Goal: Task Accomplishment & Management: Use online tool/utility

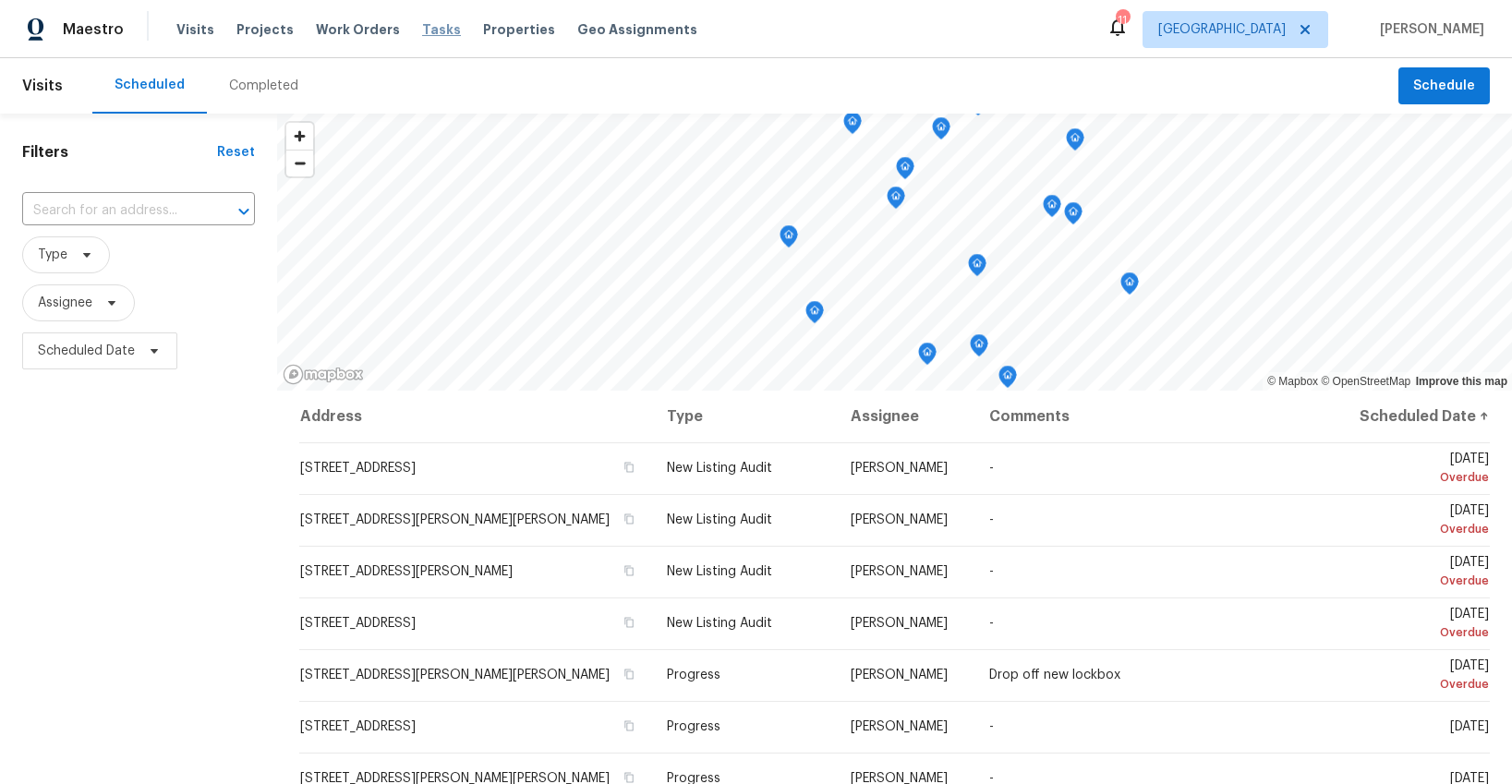
click at [422, 27] on span "Tasks" at bounding box center [441, 29] width 39 height 13
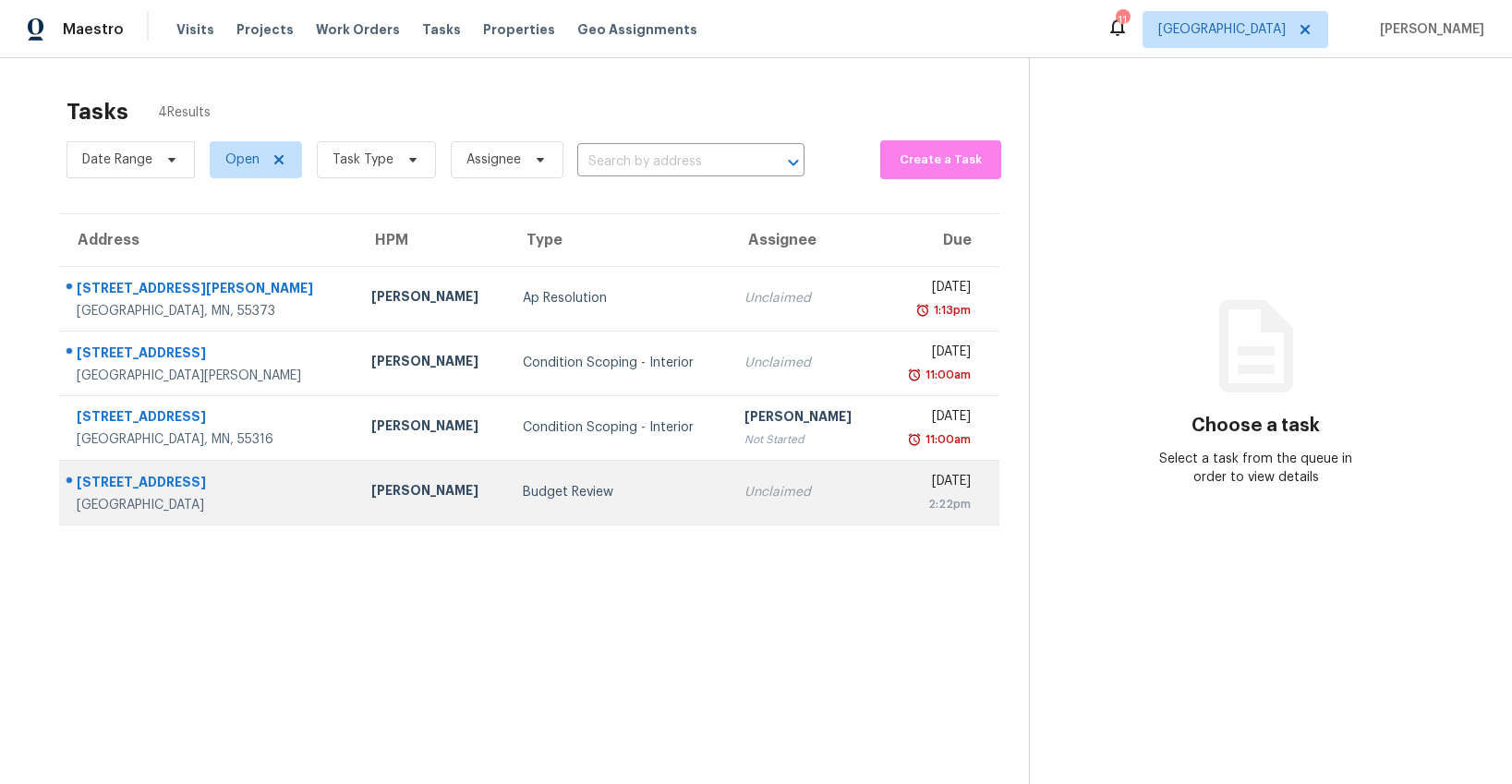
click at [523, 500] on div "Budget Review" at bounding box center [618, 491] width 193 height 18
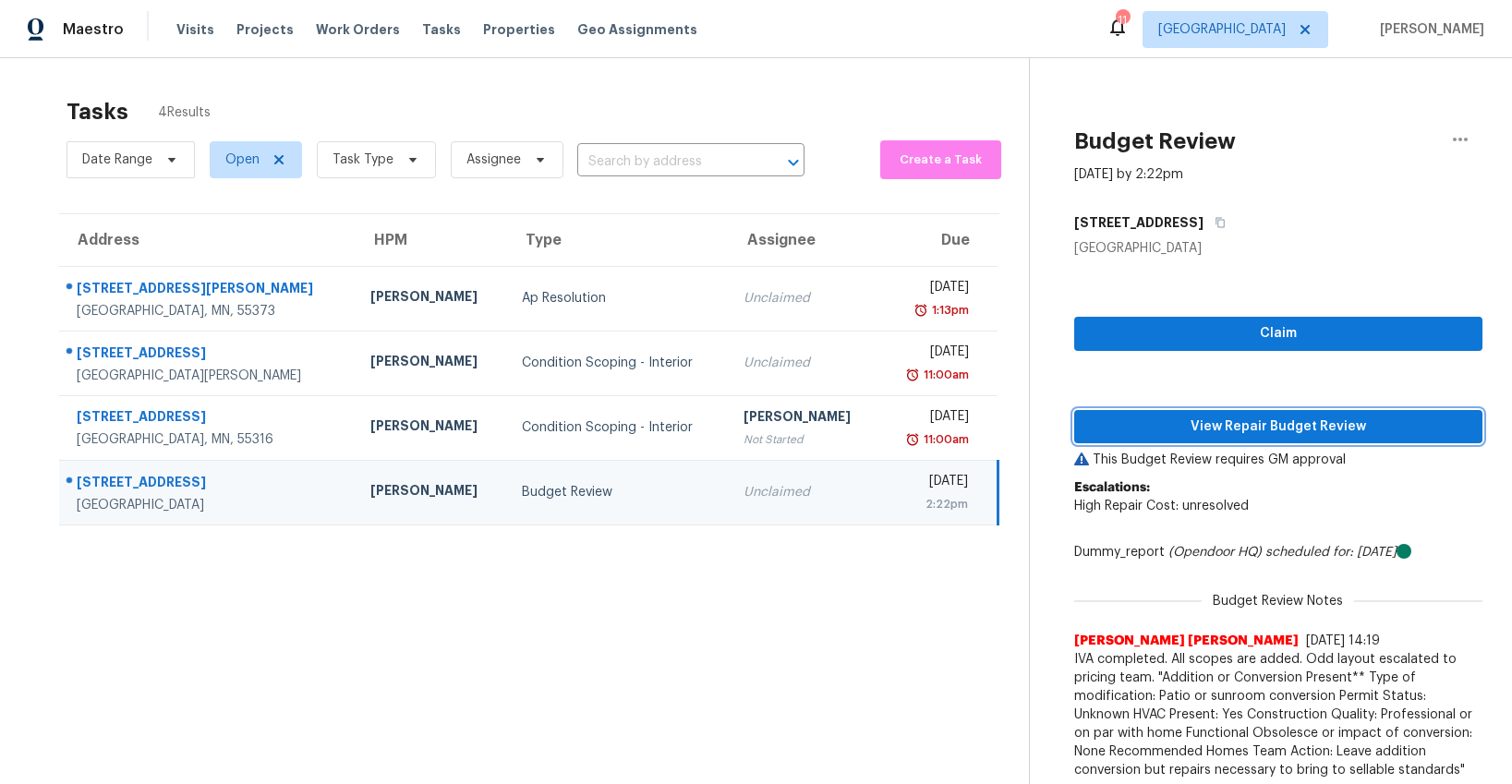
click at [1253, 430] on span "View Repair Budget Review" at bounding box center [1278, 427] width 378 height 23
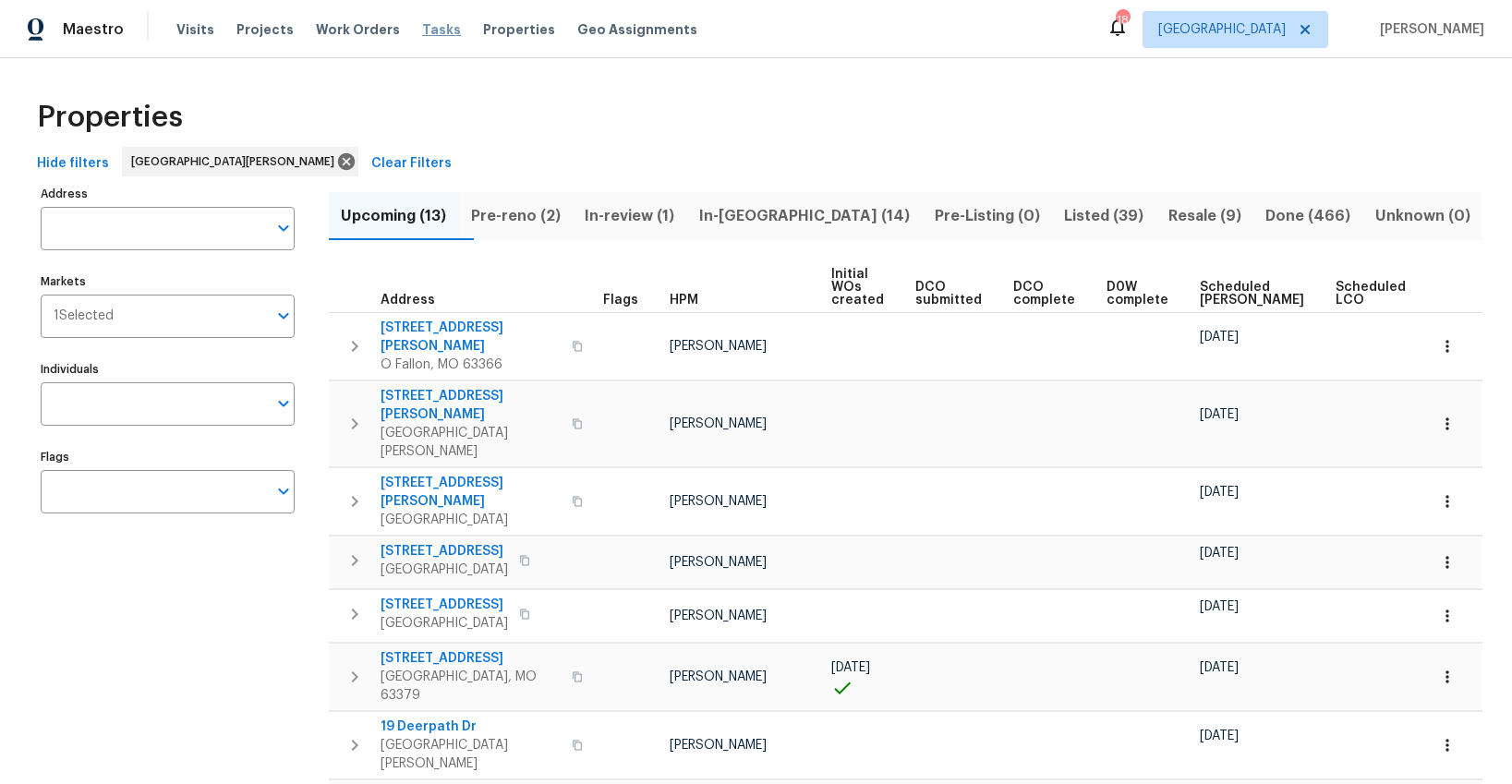
click at [423, 33] on span "Tasks" at bounding box center [441, 29] width 39 height 13
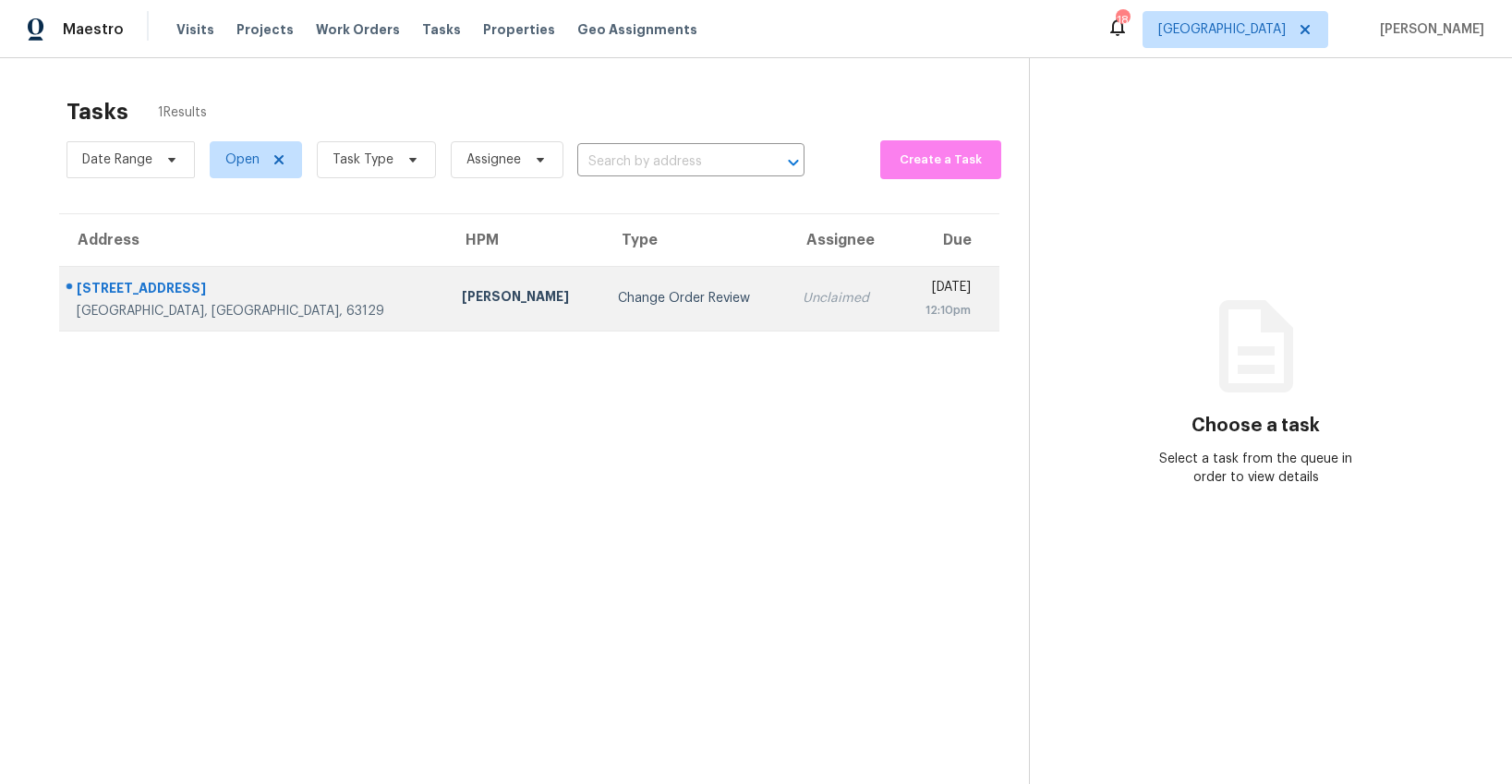
click at [618, 299] on div "Change Order Review" at bounding box center [696, 298] width 156 height 18
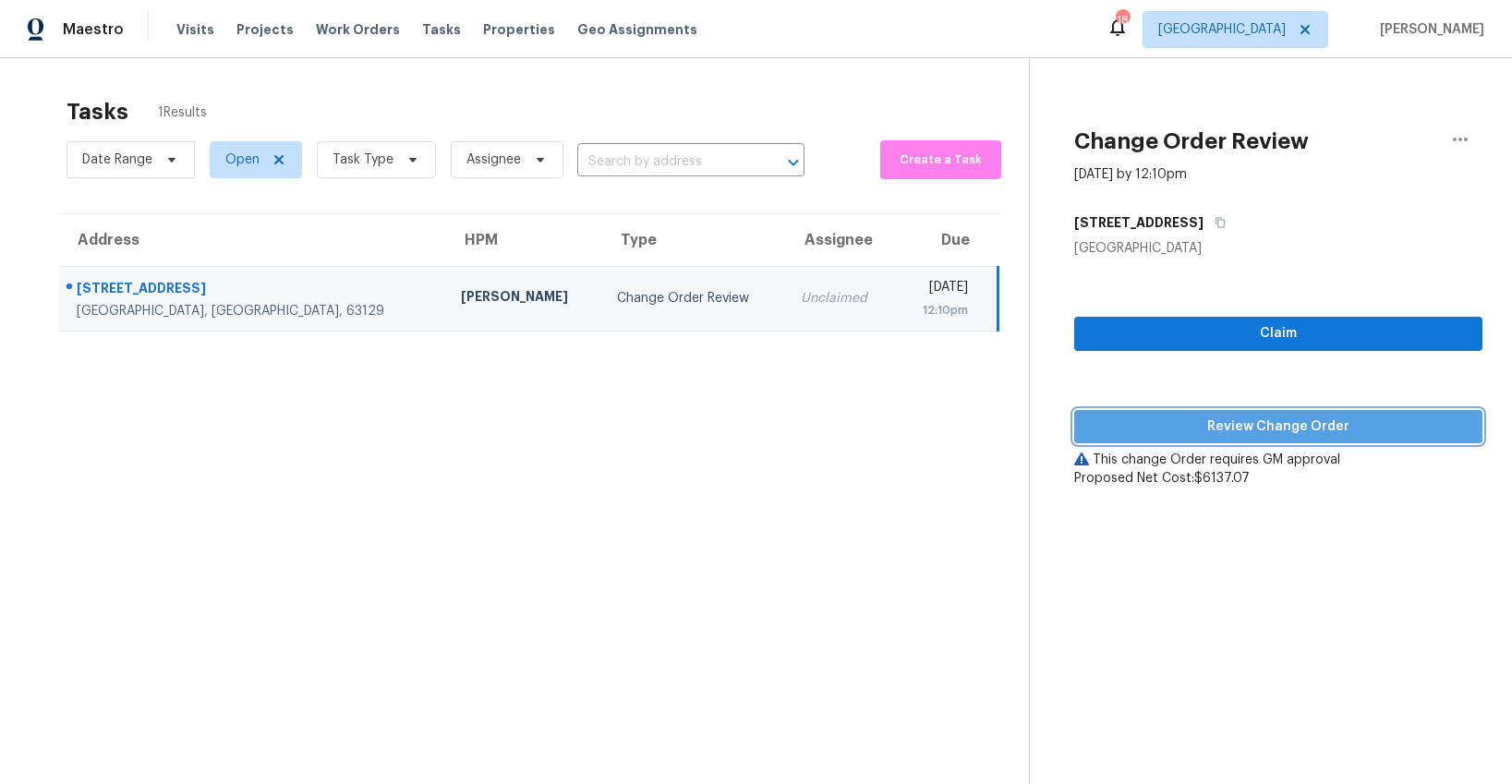
click at [1283, 430] on span "Review Change Order" at bounding box center [1278, 427] width 378 height 23
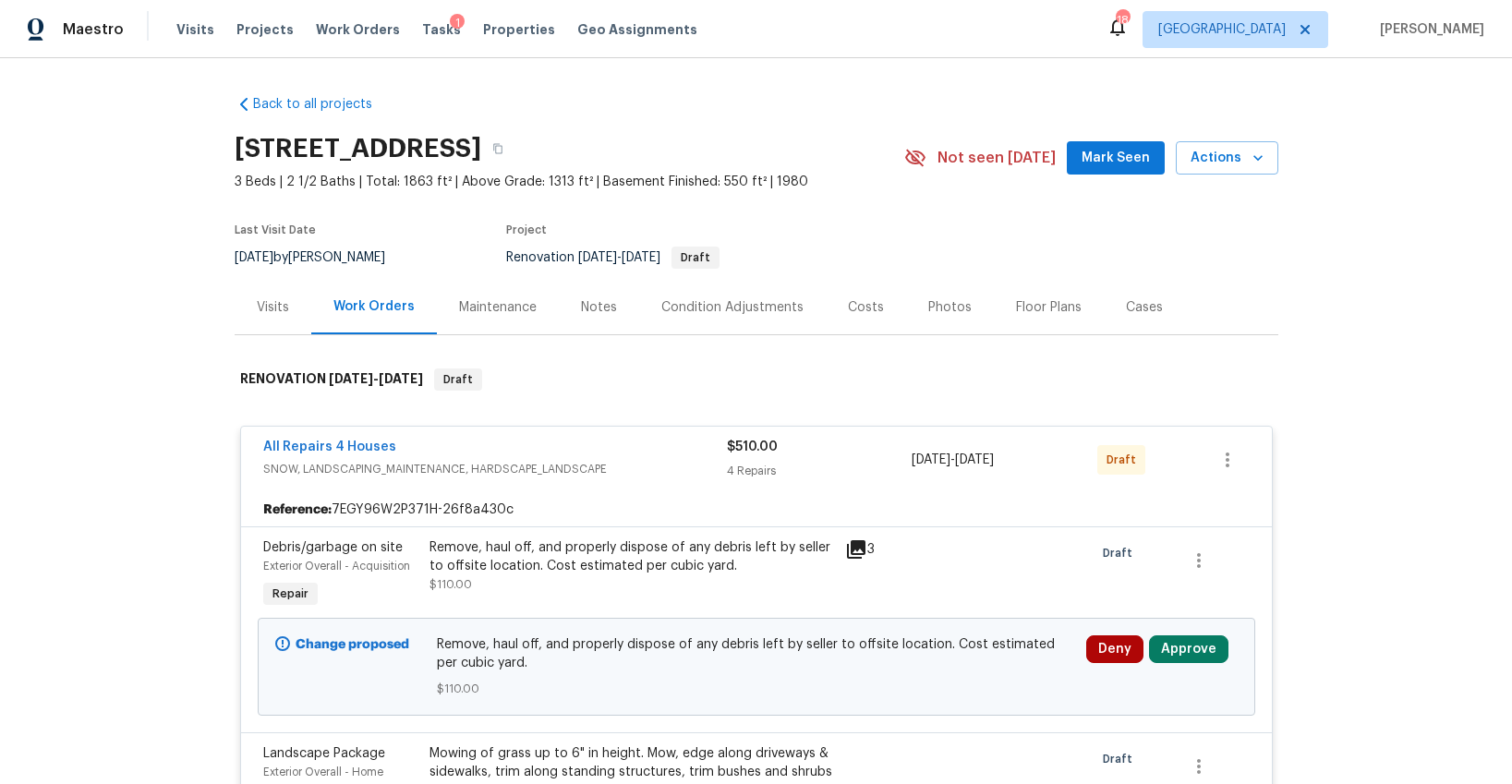
scroll to position [3, 0]
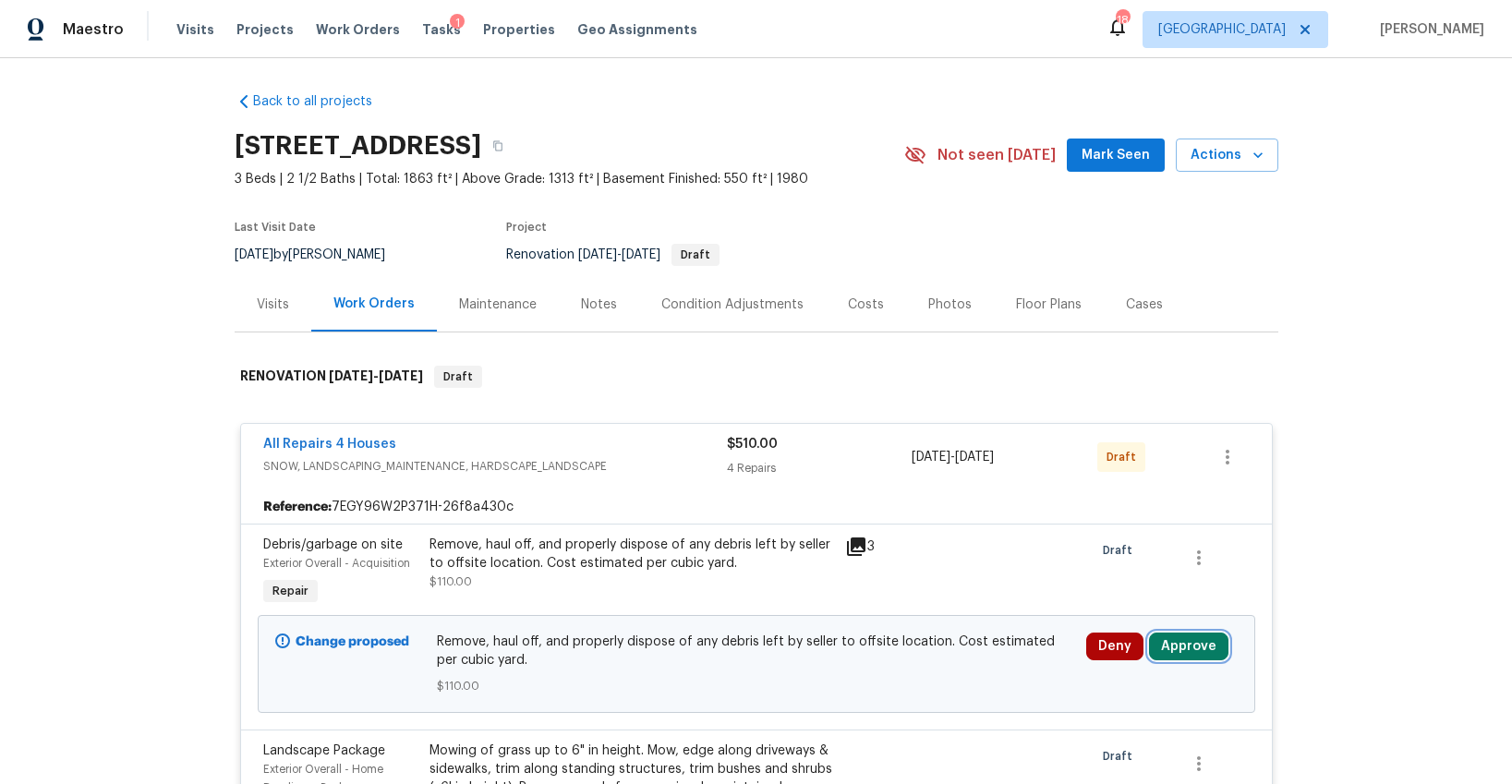
click at [1171, 649] on button "Approve" at bounding box center [1189, 646] width 80 height 27
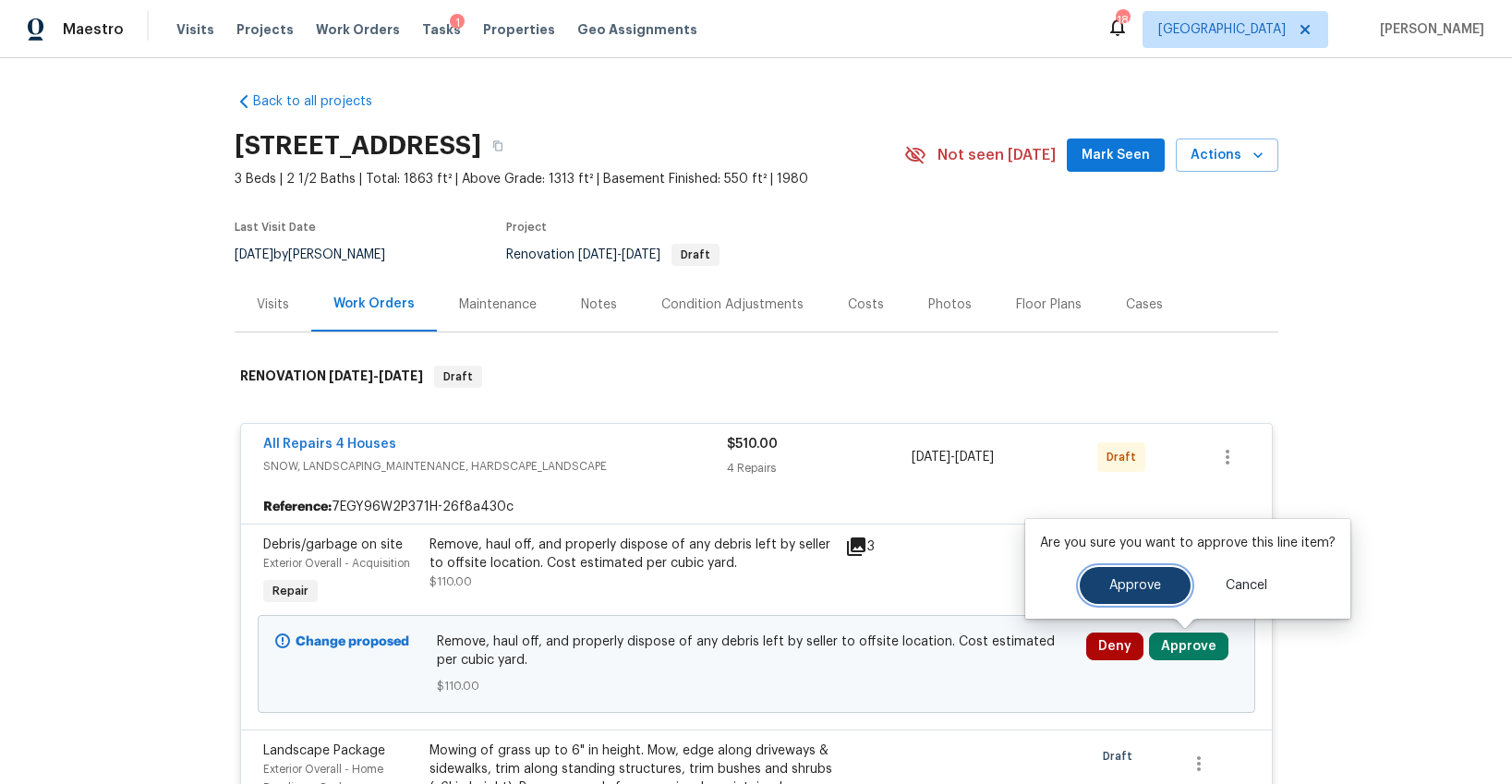
click at [1125, 585] on span "Approve" at bounding box center [1135, 586] width 52 height 14
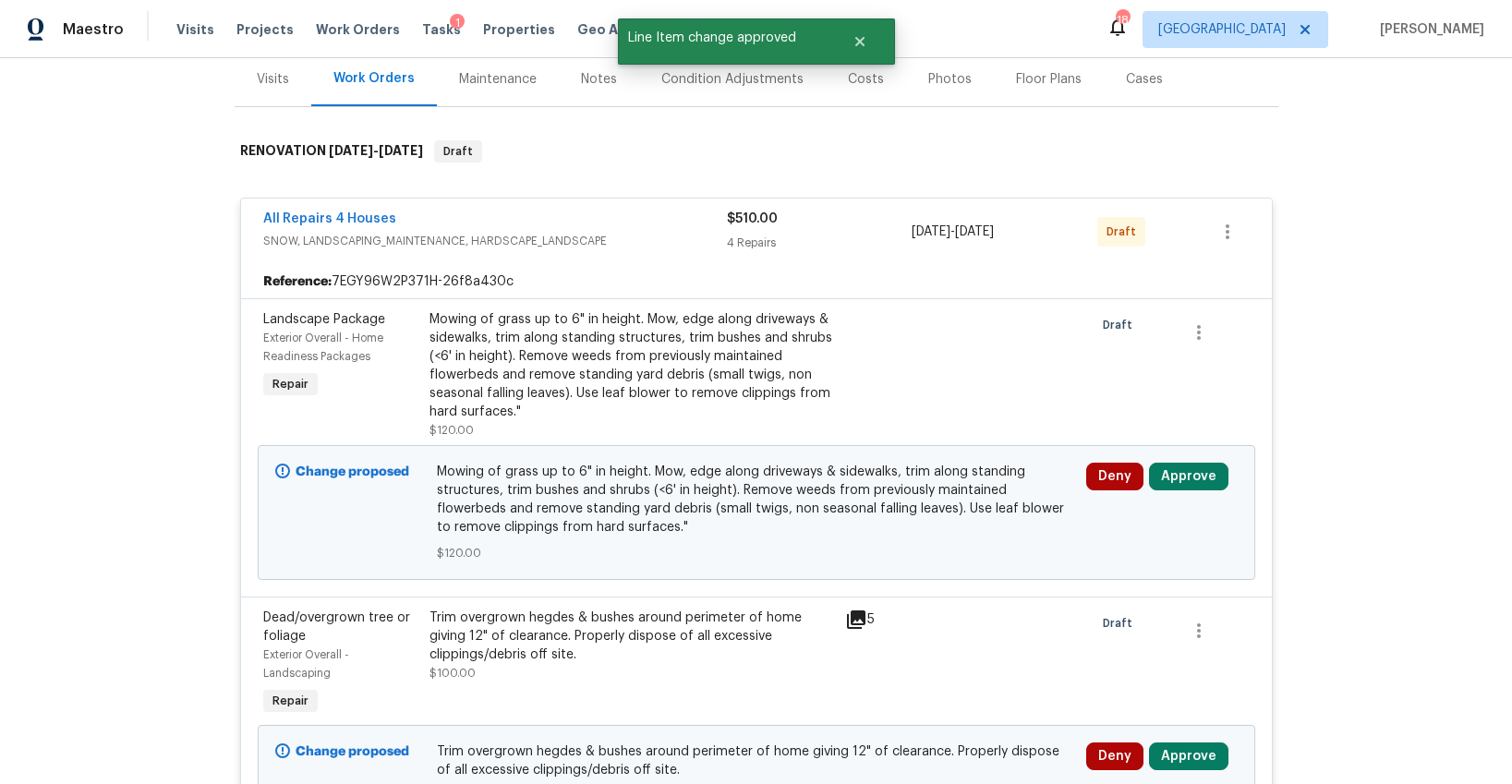
scroll to position [290, 0]
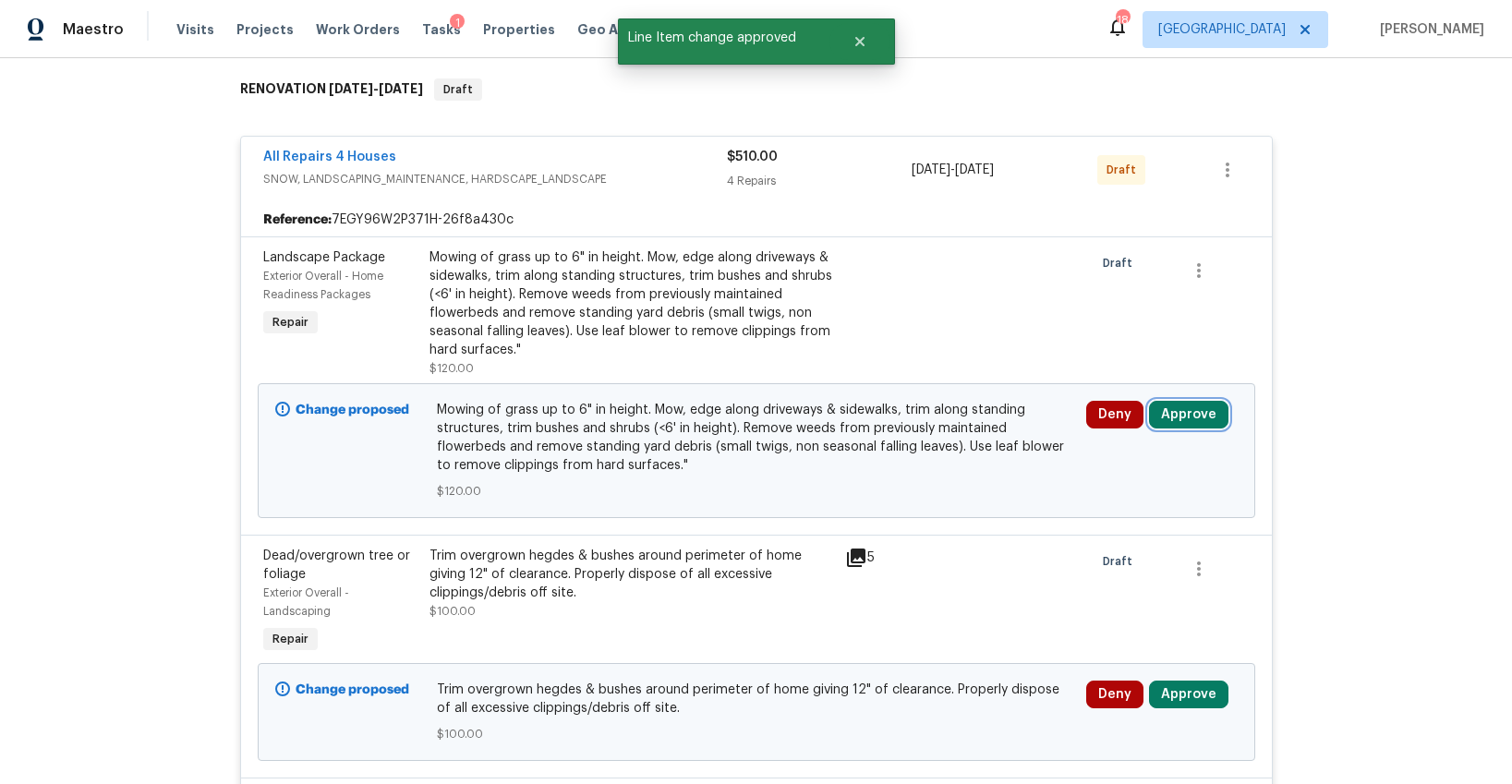
click at [1177, 414] on button "Approve" at bounding box center [1189, 414] width 80 height 27
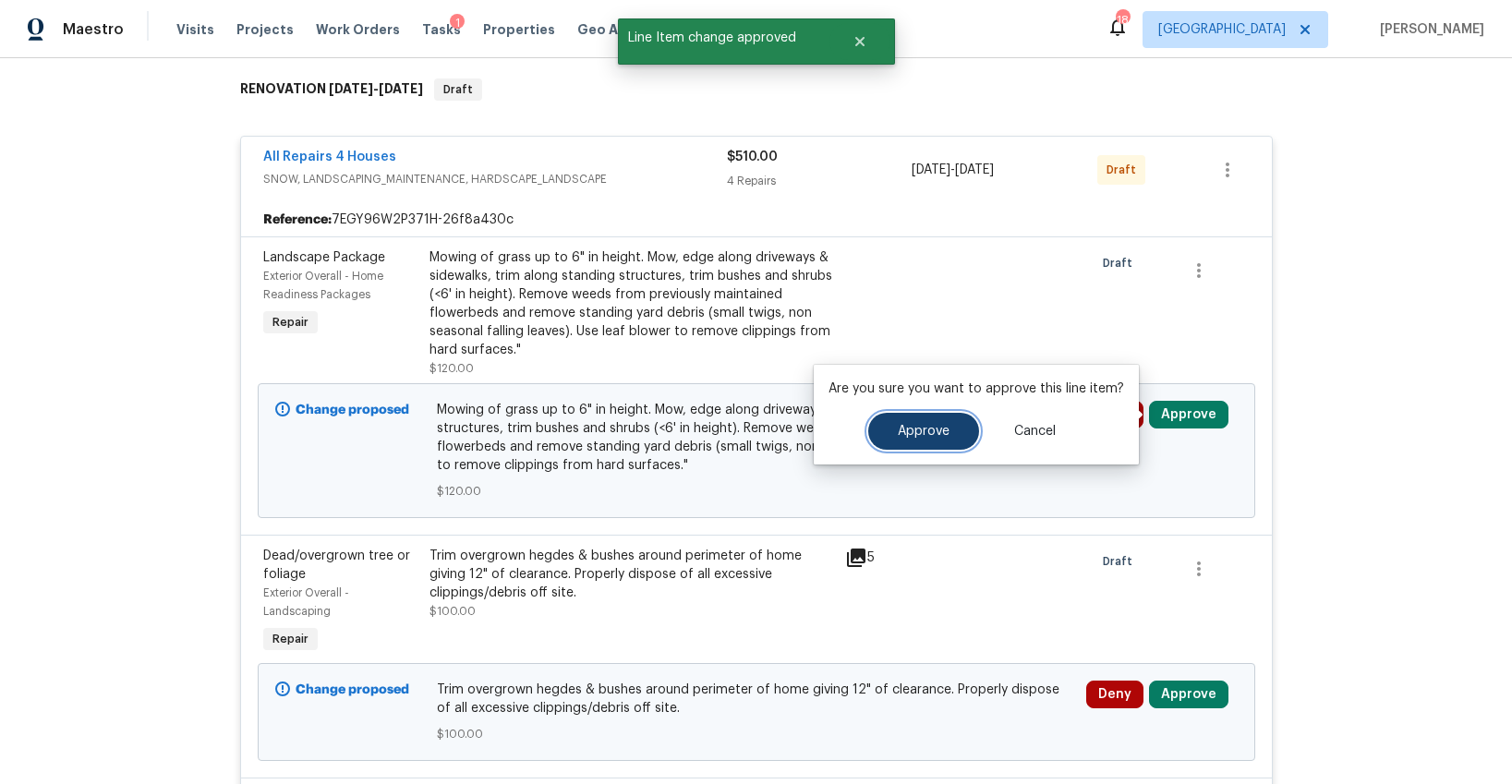
click at [945, 430] on span "Approve" at bounding box center [924, 431] width 52 height 14
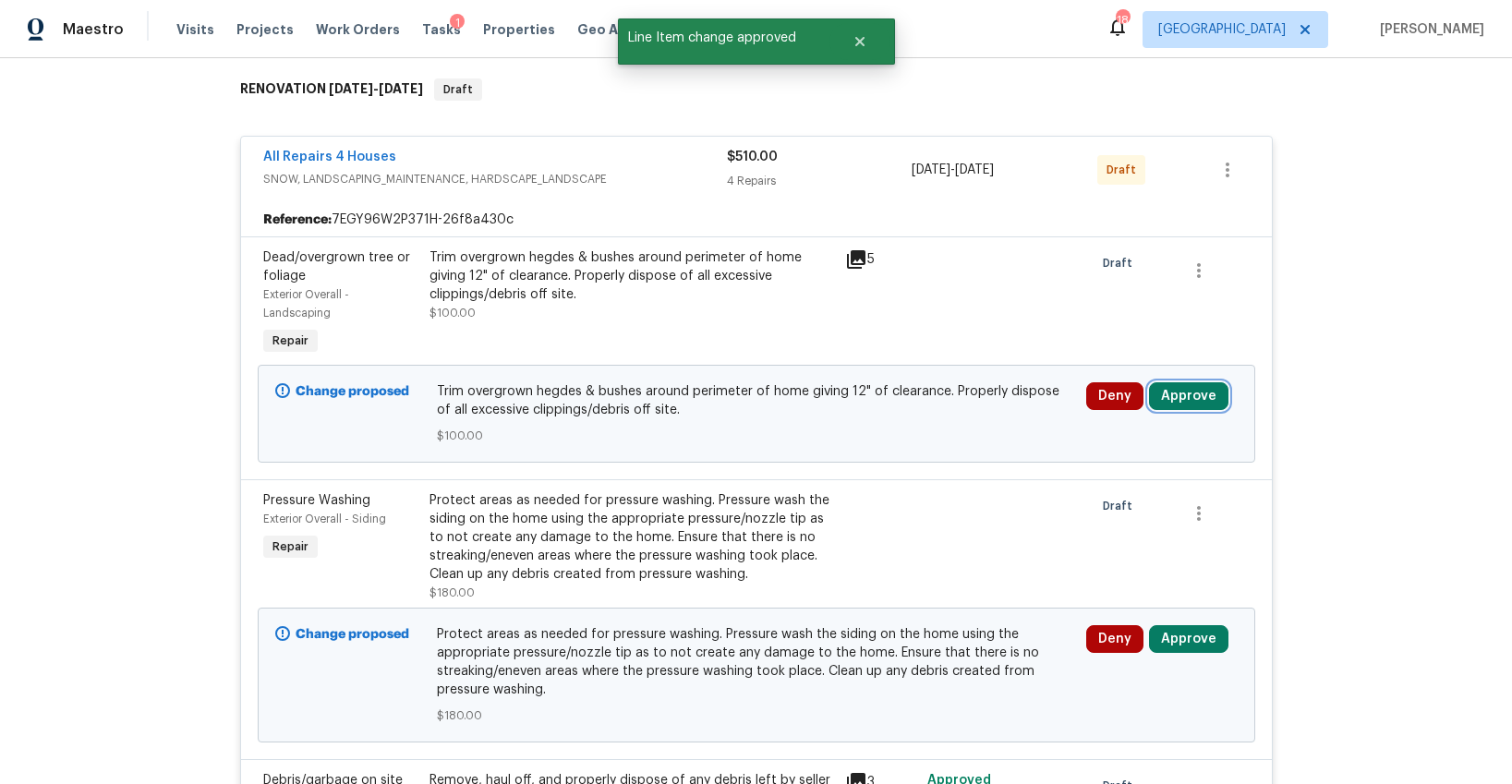
click at [1199, 398] on button "Approve" at bounding box center [1189, 395] width 80 height 27
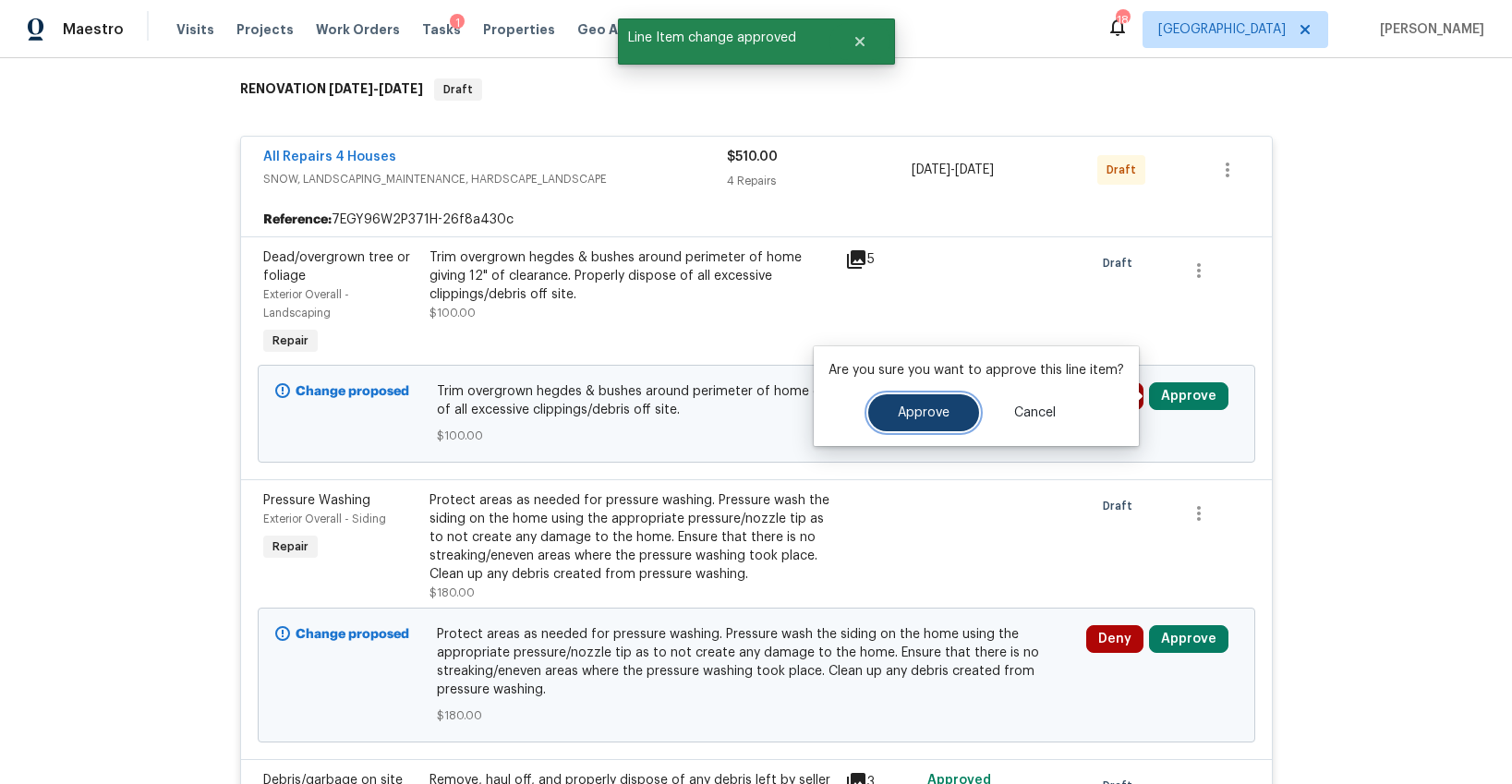
click at [903, 415] on span "Approve" at bounding box center [924, 413] width 52 height 14
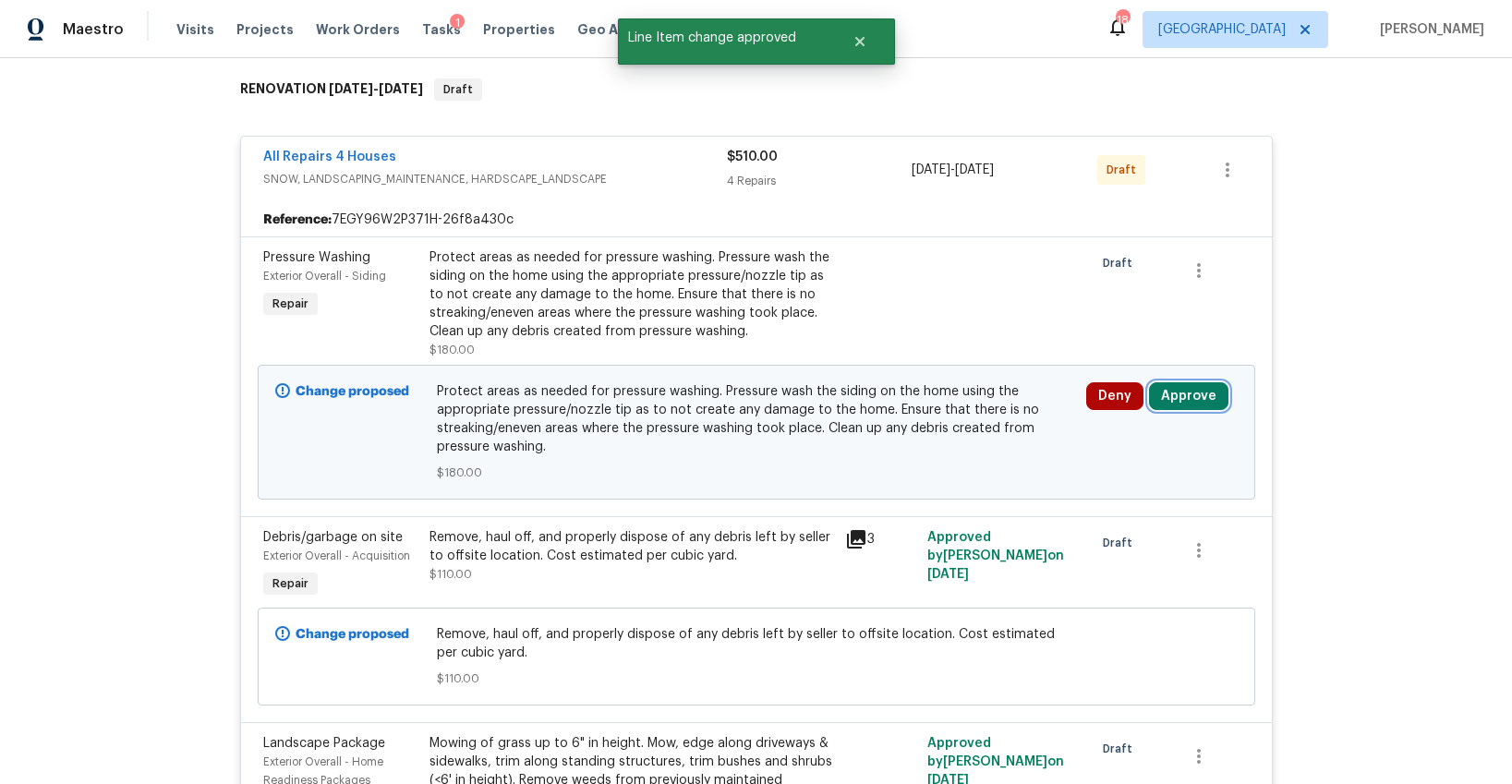
click at [1172, 395] on button "Approve" at bounding box center [1189, 395] width 80 height 27
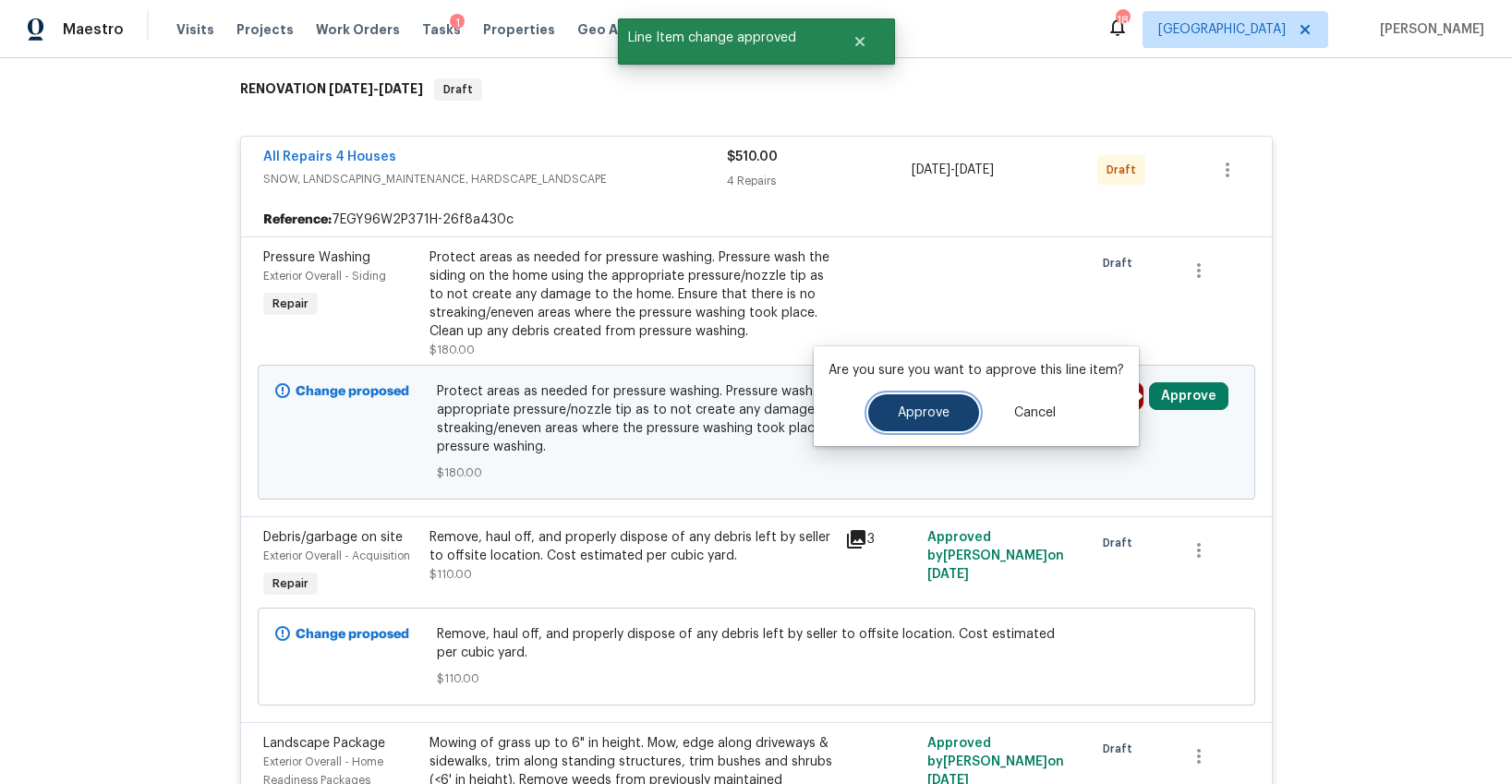
click at [945, 409] on span "Approve" at bounding box center [924, 413] width 52 height 14
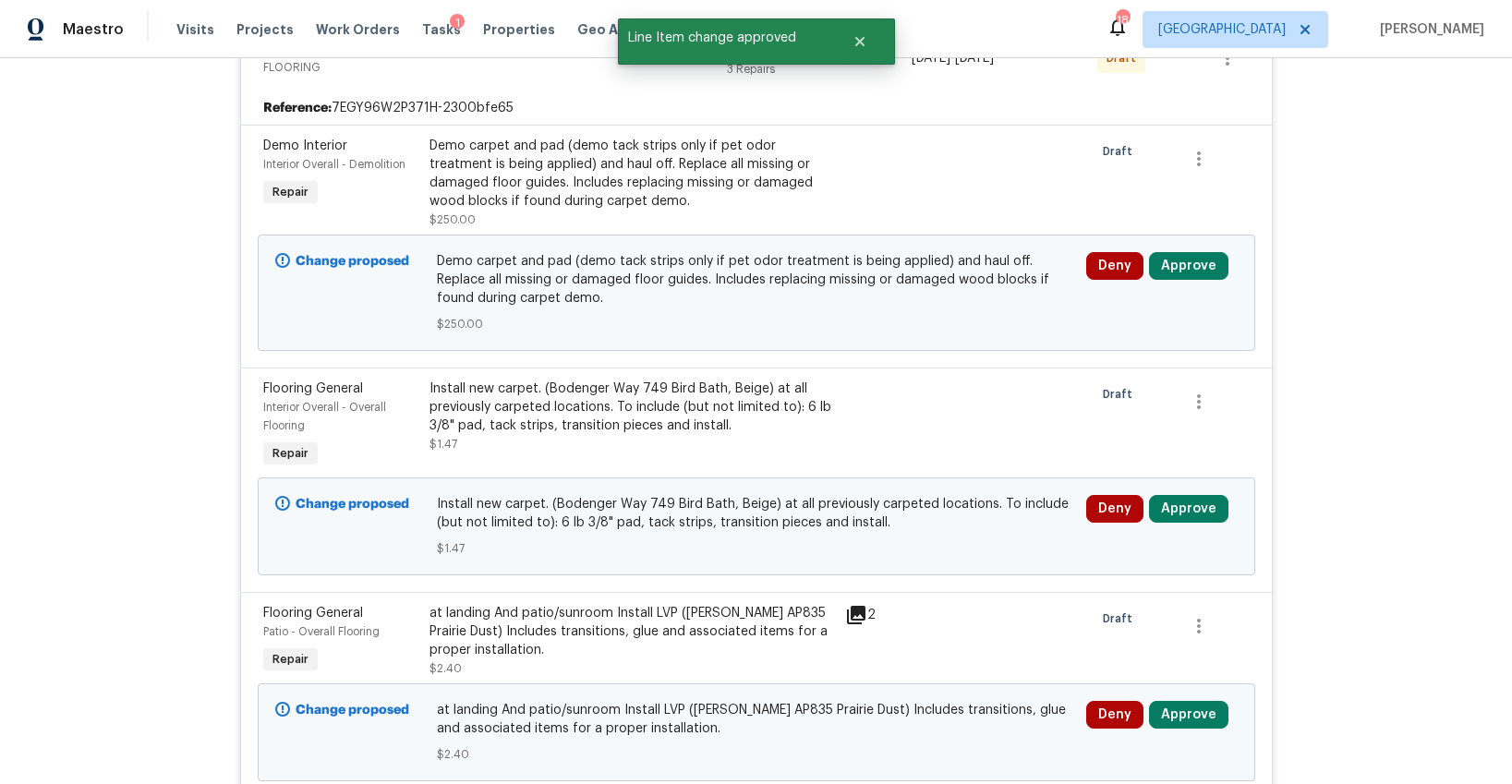
scroll to position [1762, 0]
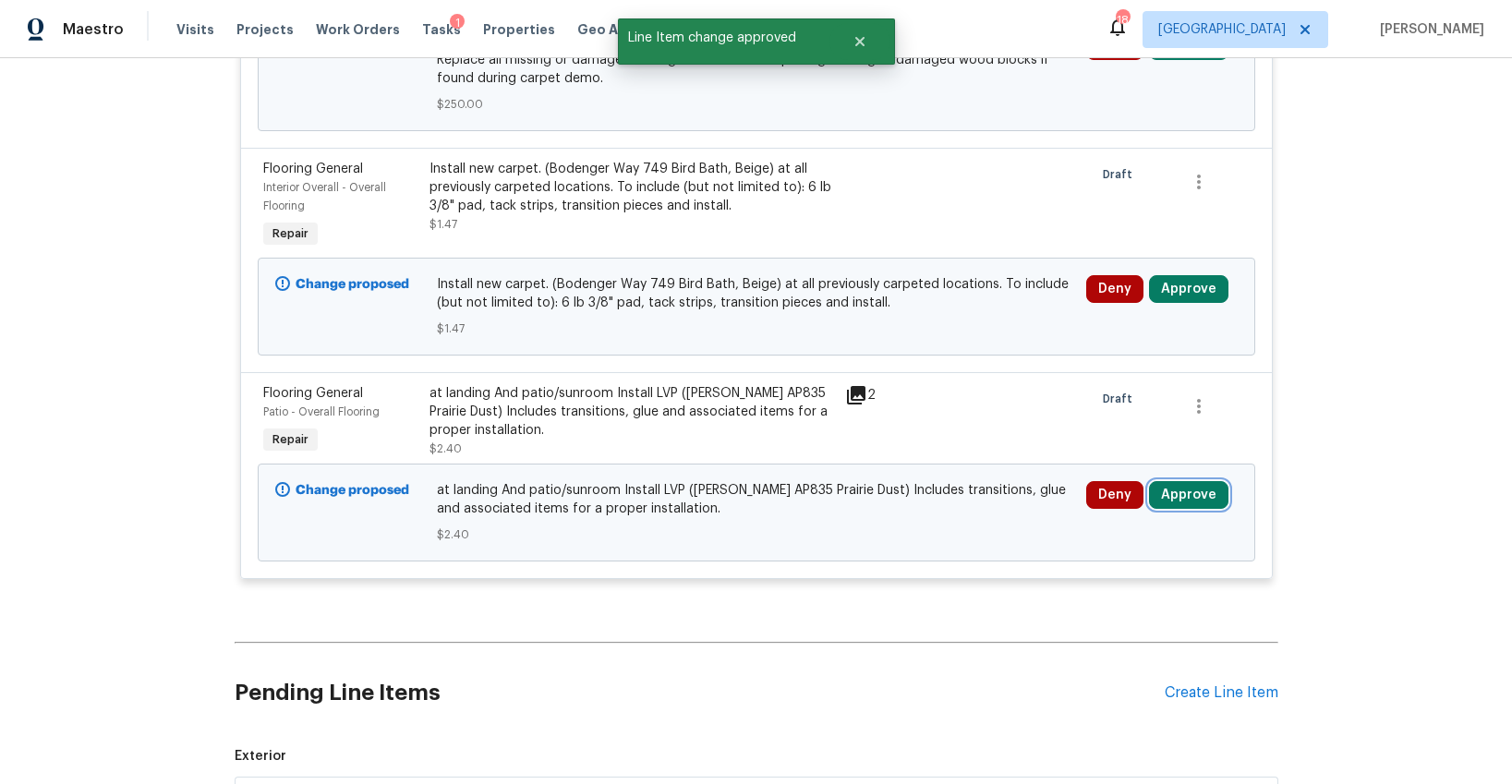
click at [1174, 494] on button "Approve" at bounding box center [1189, 494] width 80 height 27
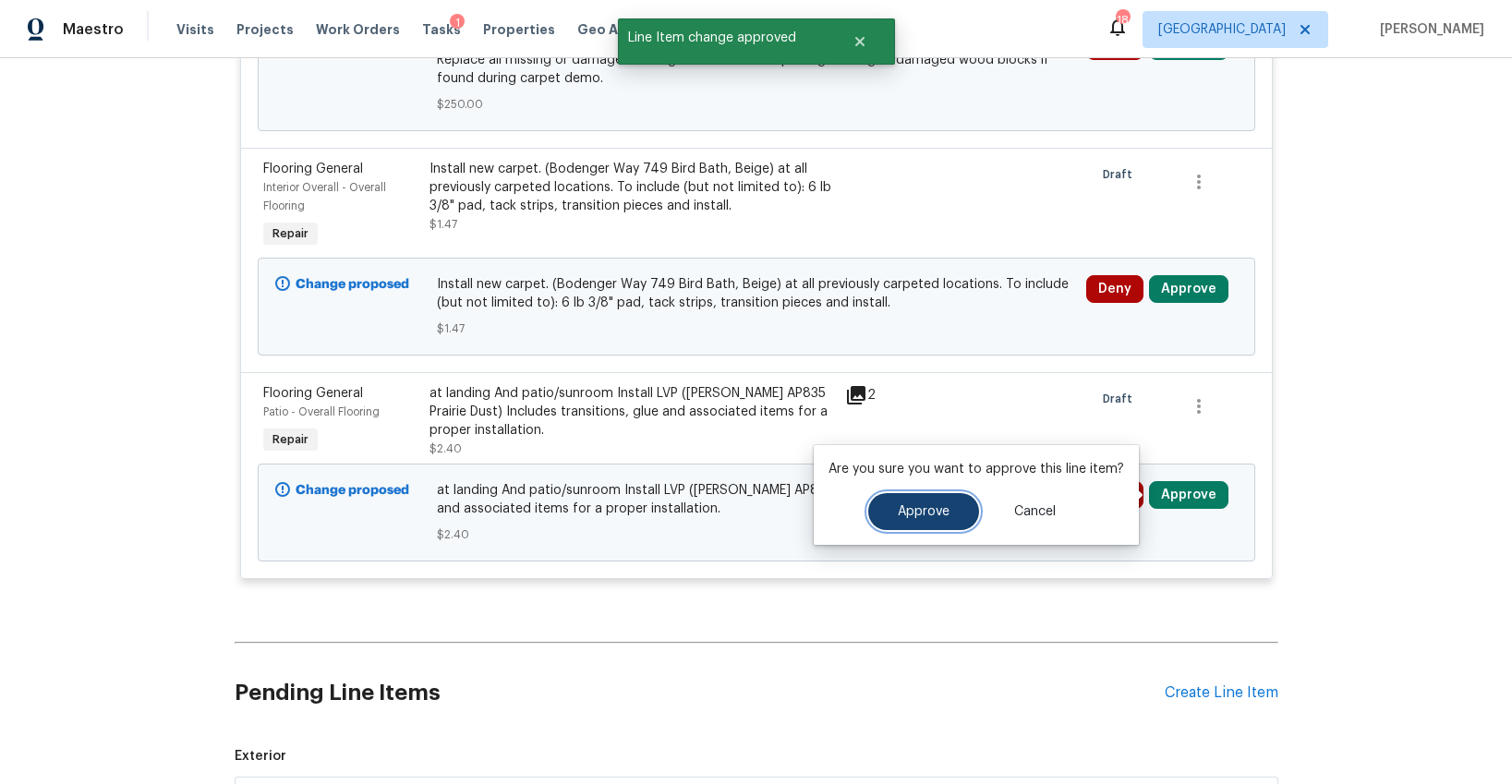
click at [941, 509] on span "Approve" at bounding box center [924, 512] width 52 height 14
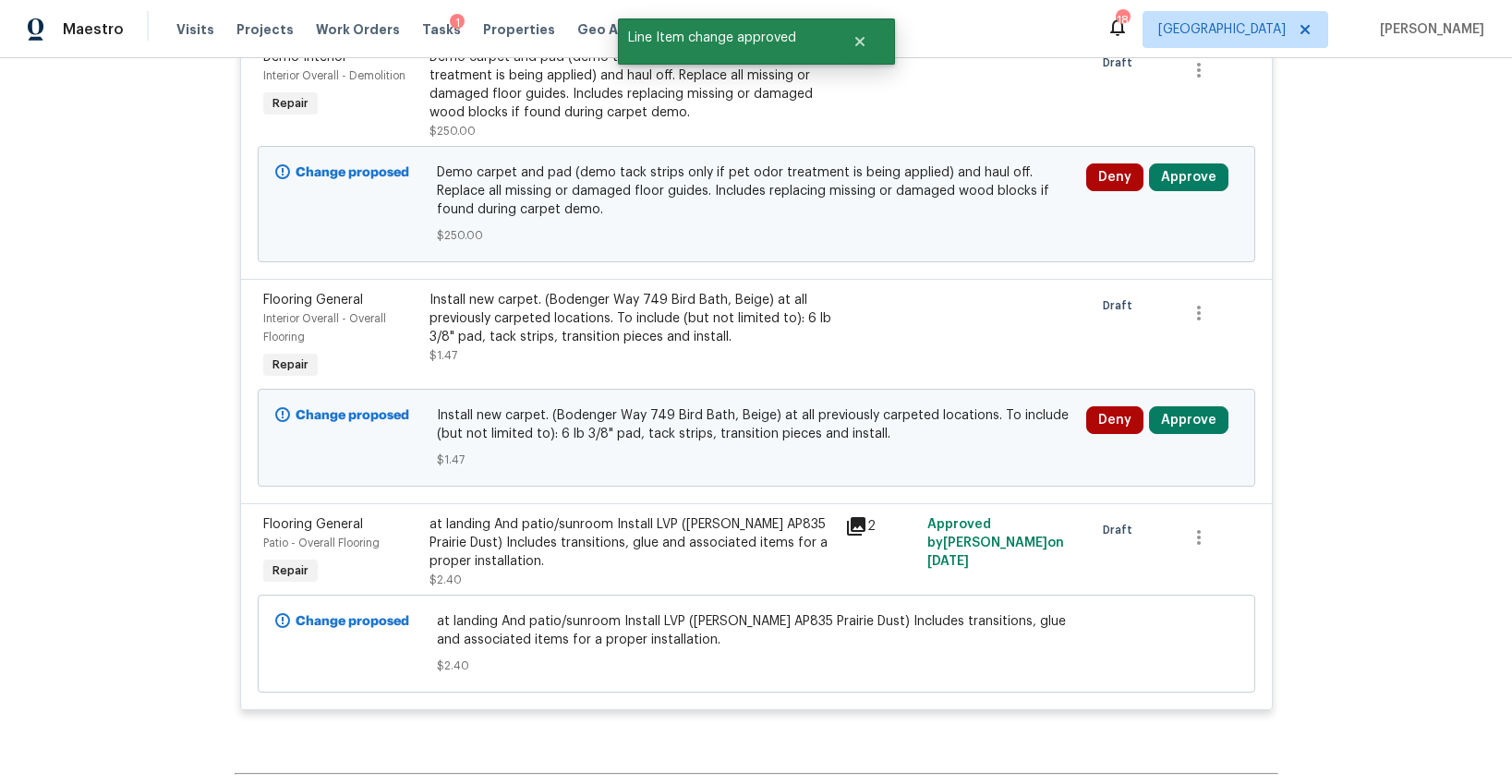
scroll to position [1605, 0]
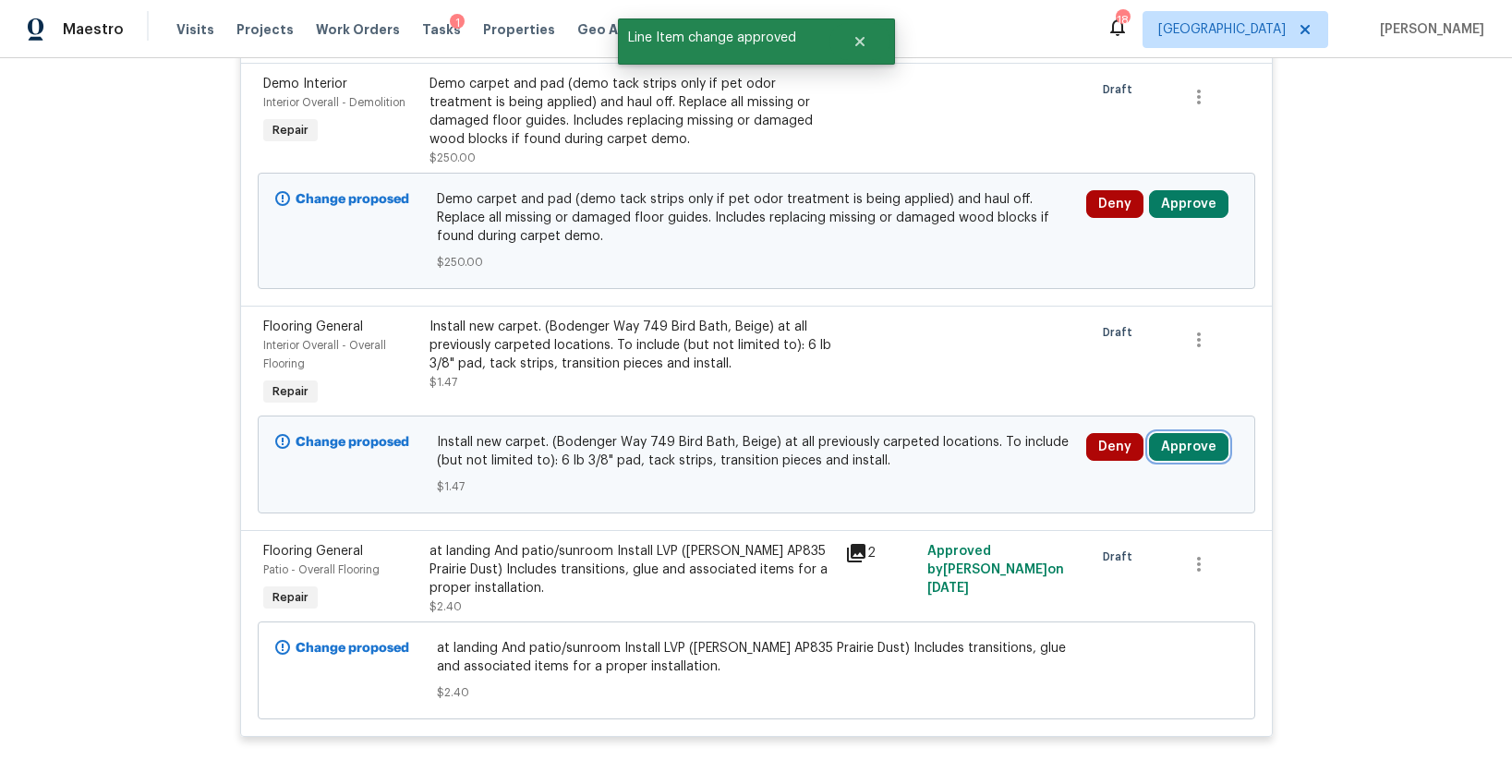
click at [1180, 453] on button "Approve" at bounding box center [1189, 447] width 80 height 27
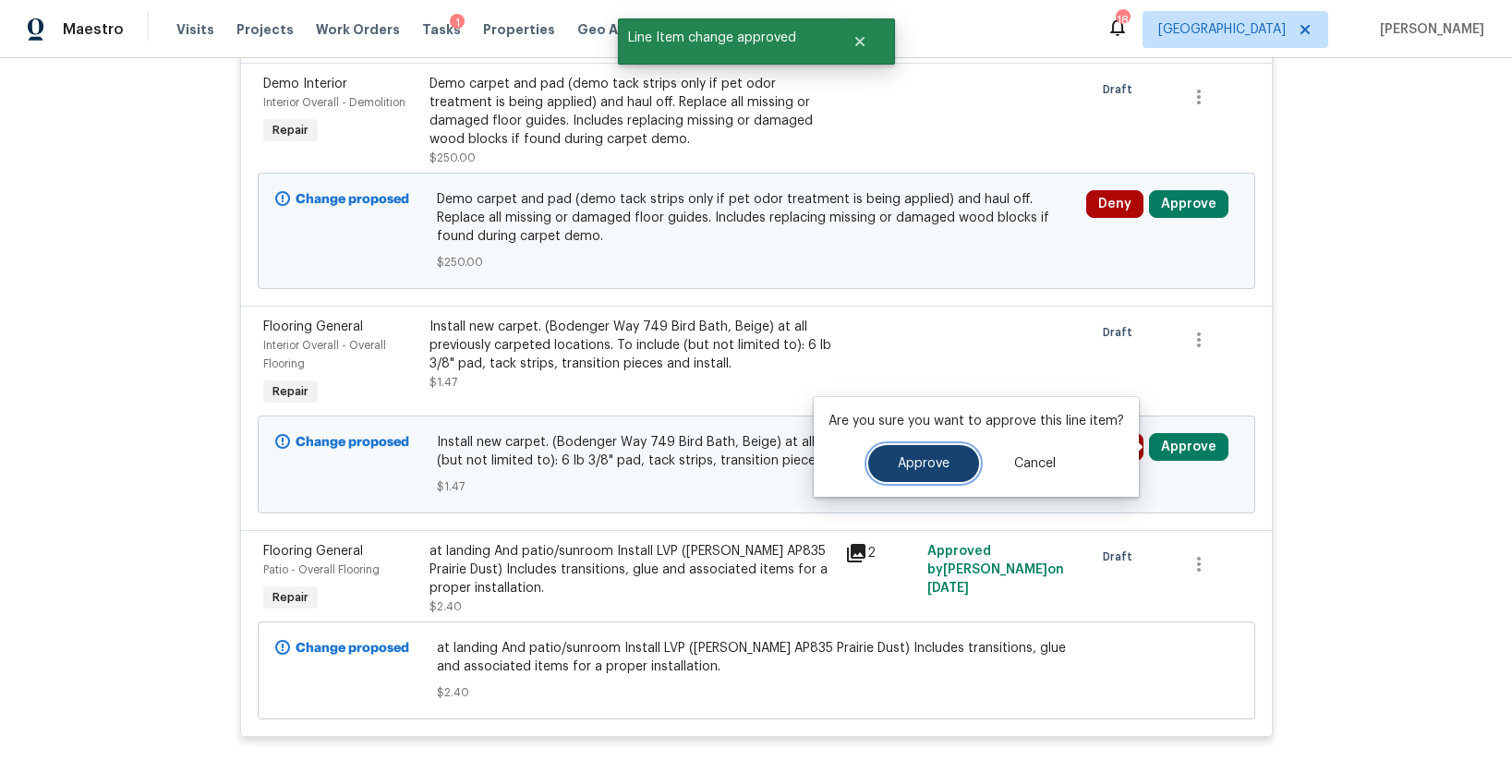
click at [904, 457] on span "Approve" at bounding box center [924, 464] width 52 height 14
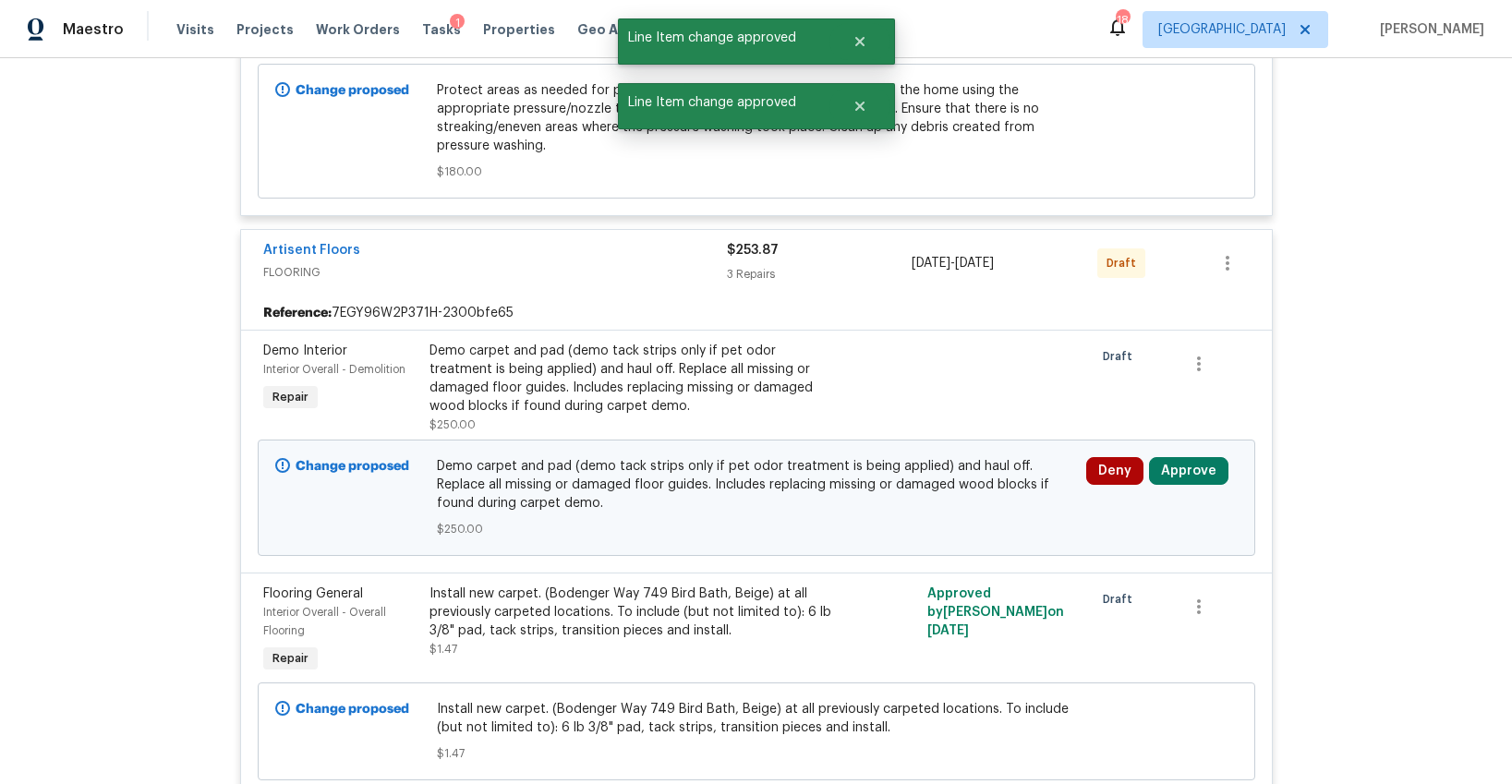
scroll to position [1336, 0]
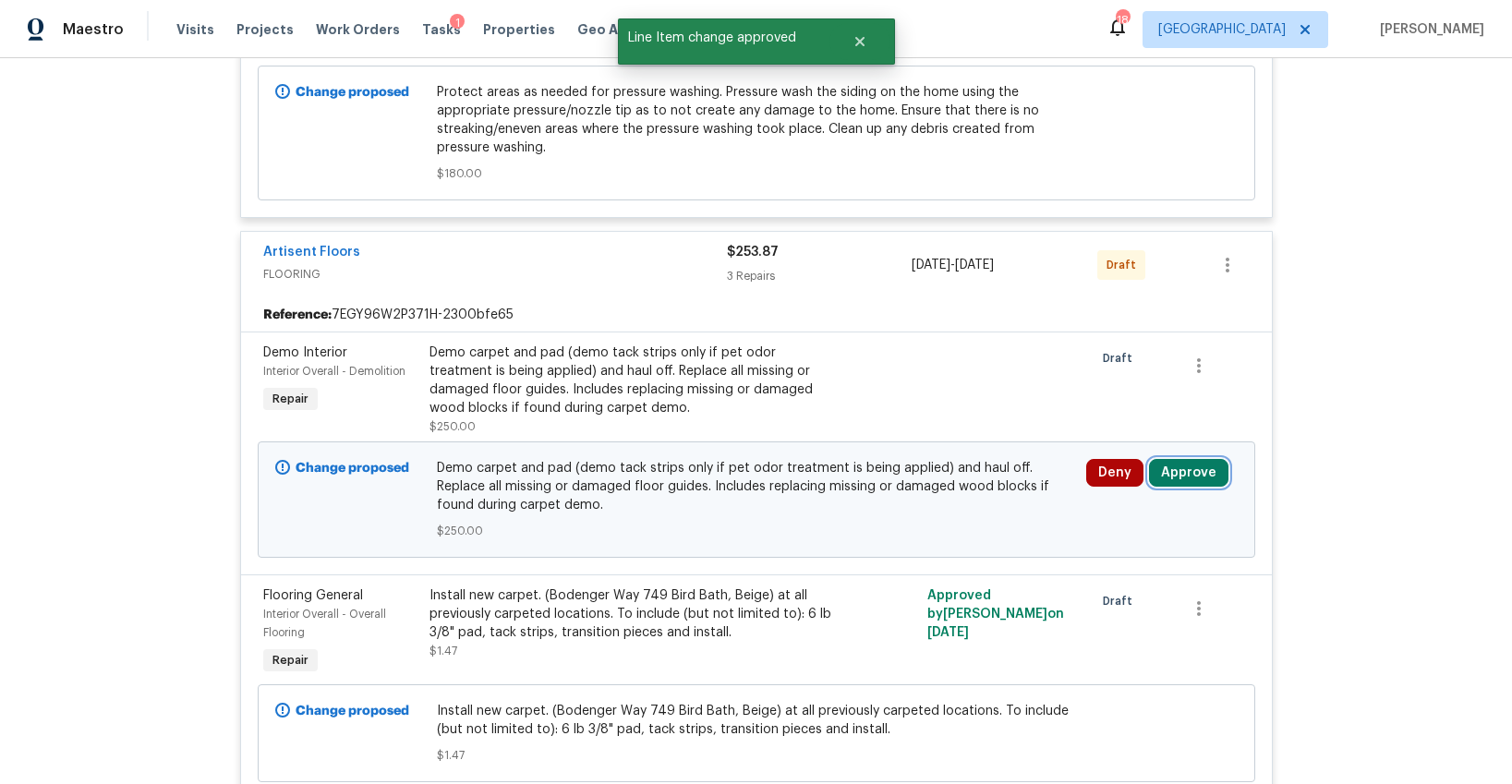
click at [1168, 468] on button "Approve" at bounding box center [1189, 472] width 80 height 27
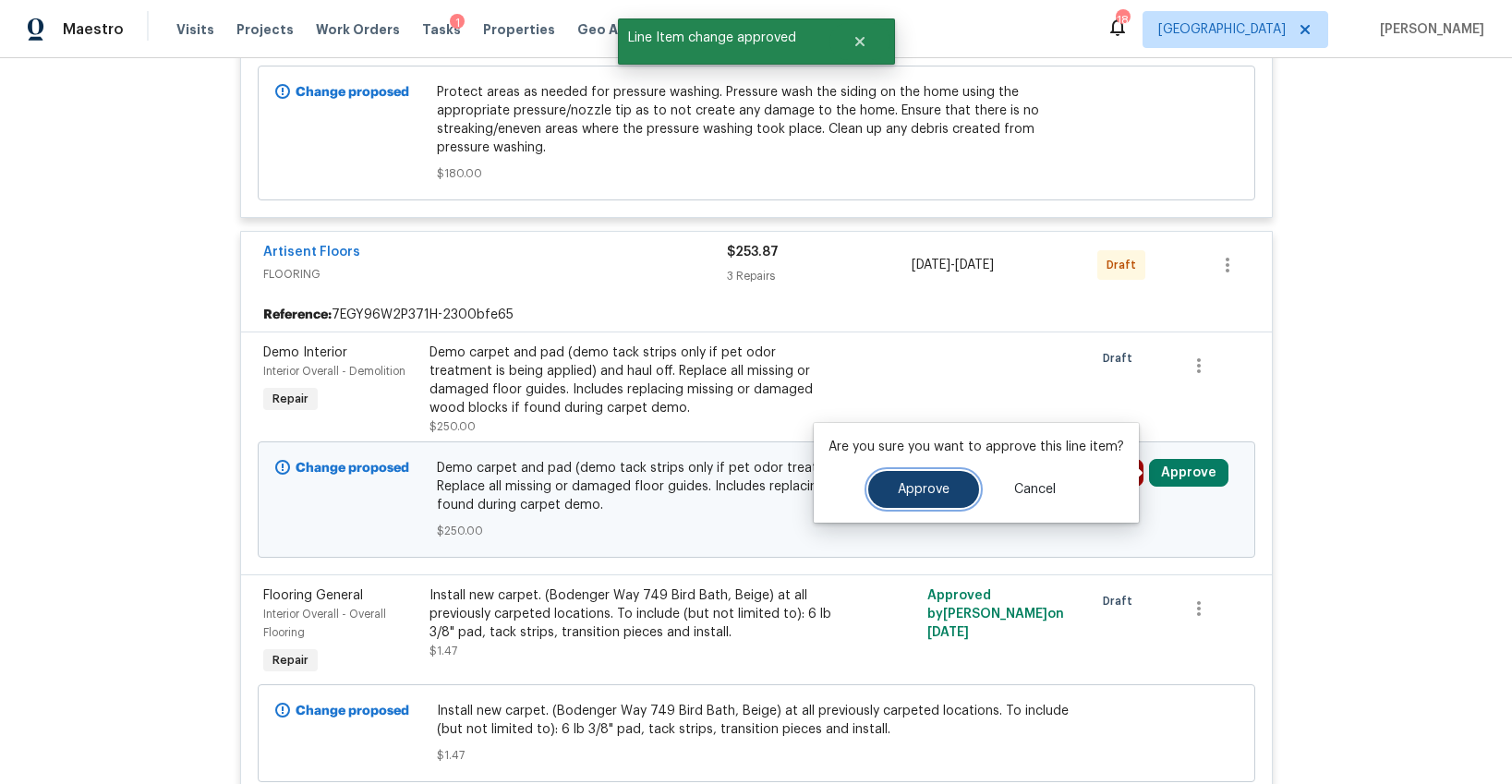
click at [929, 486] on span "Approve" at bounding box center [924, 489] width 52 height 14
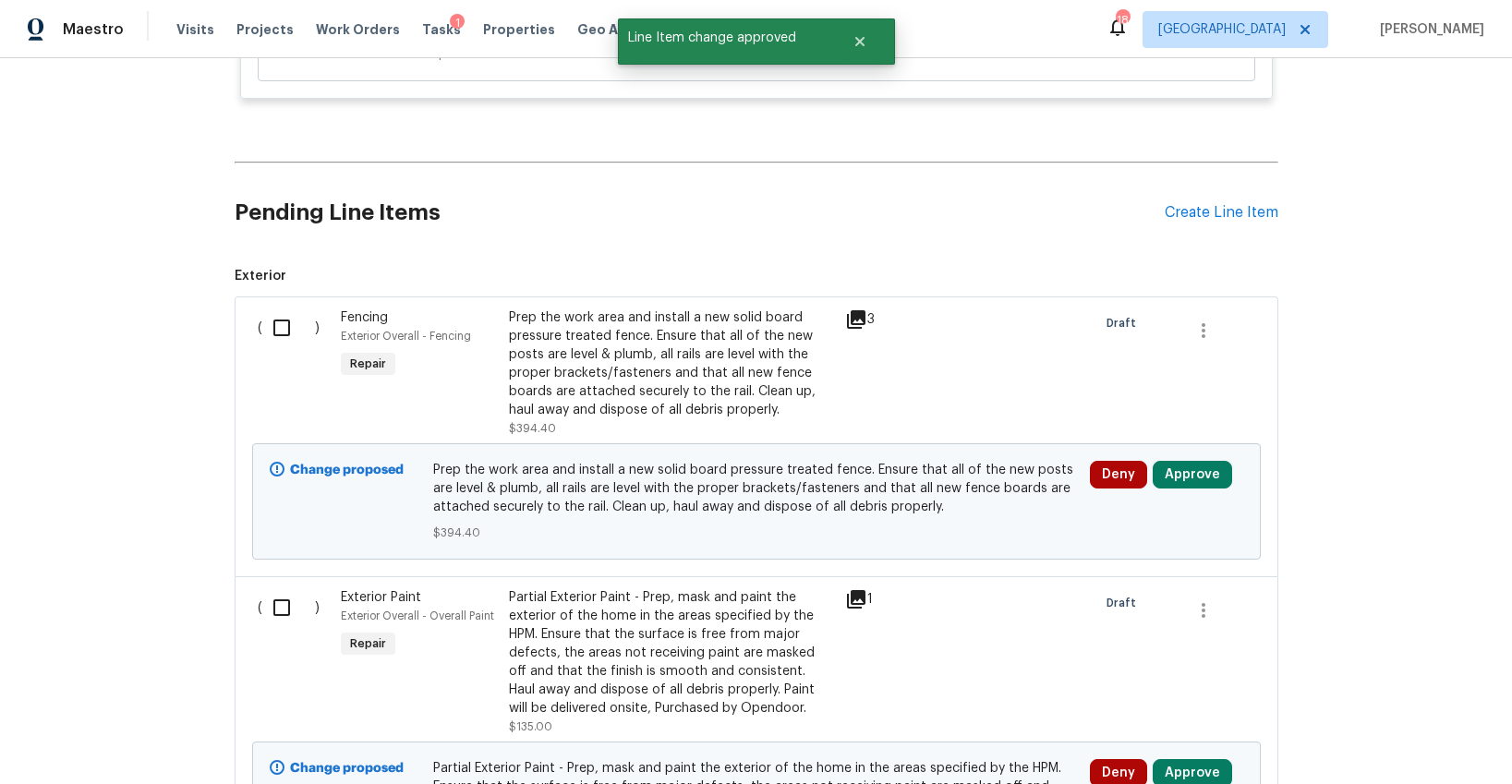
scroll to position [2234, 0]
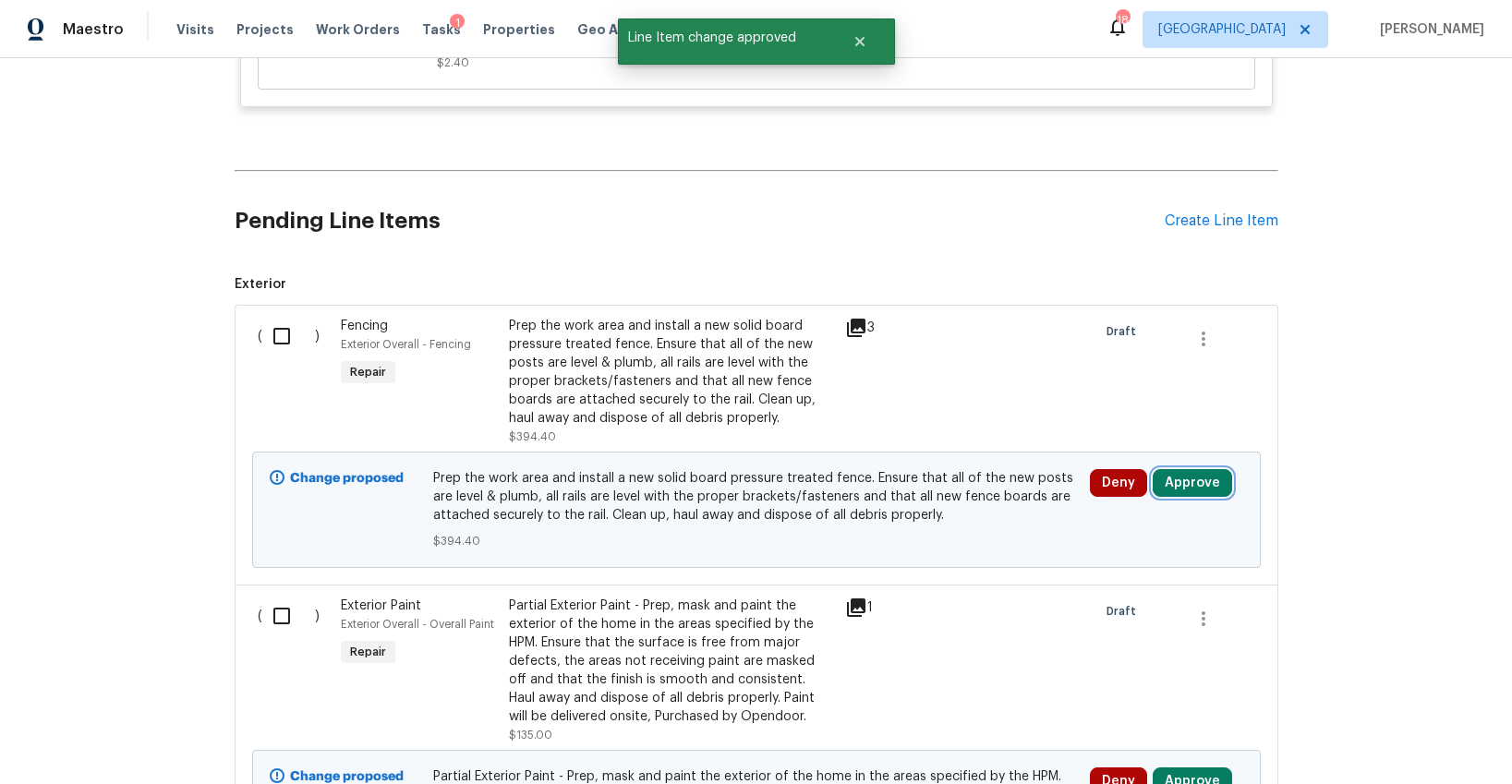
click at [1189, 477] on button "Approve" at bounding box center [1192, 483] width 80 height 27
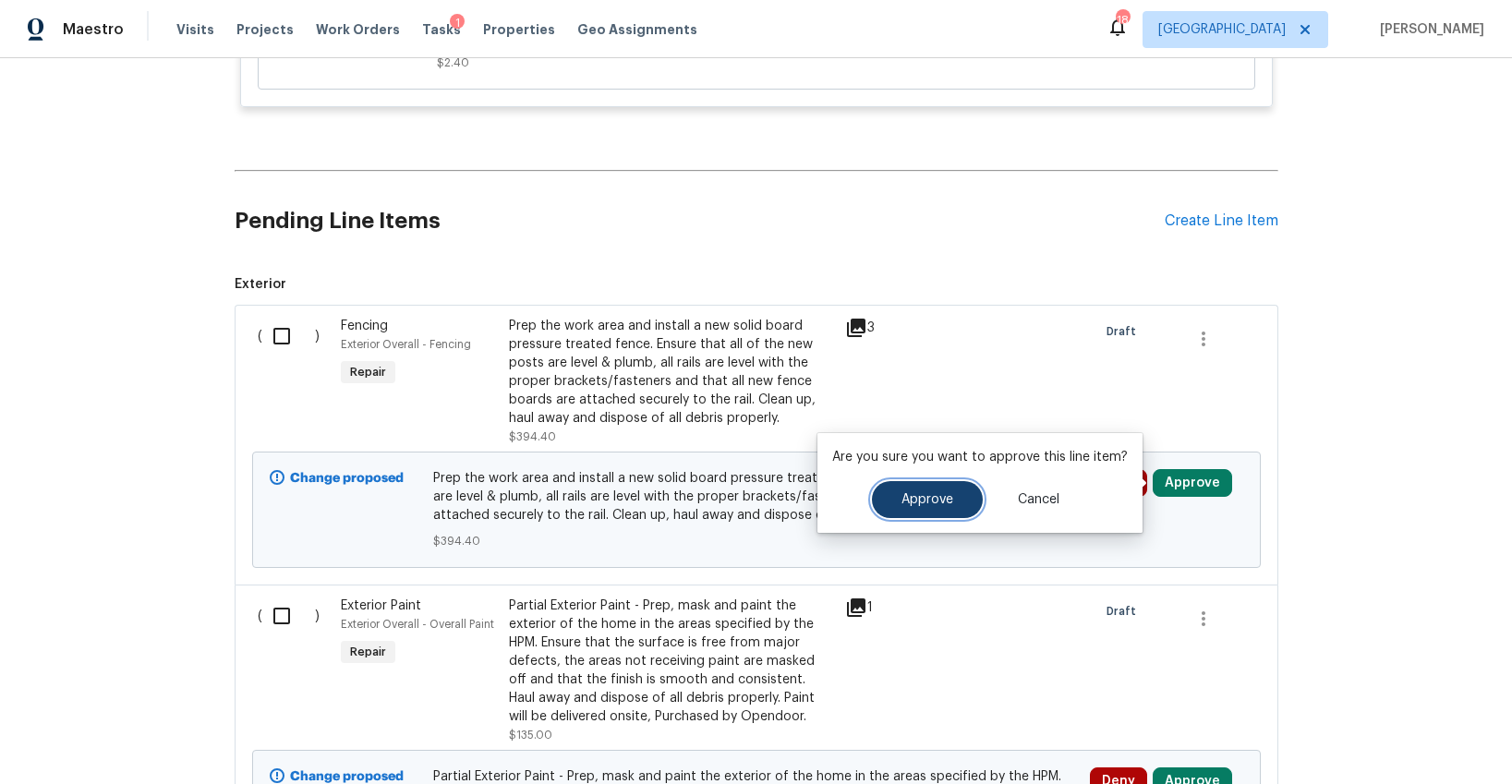
click at [921, 513] on button "Approve" at bounding box center [927, 499] width 111 height 37
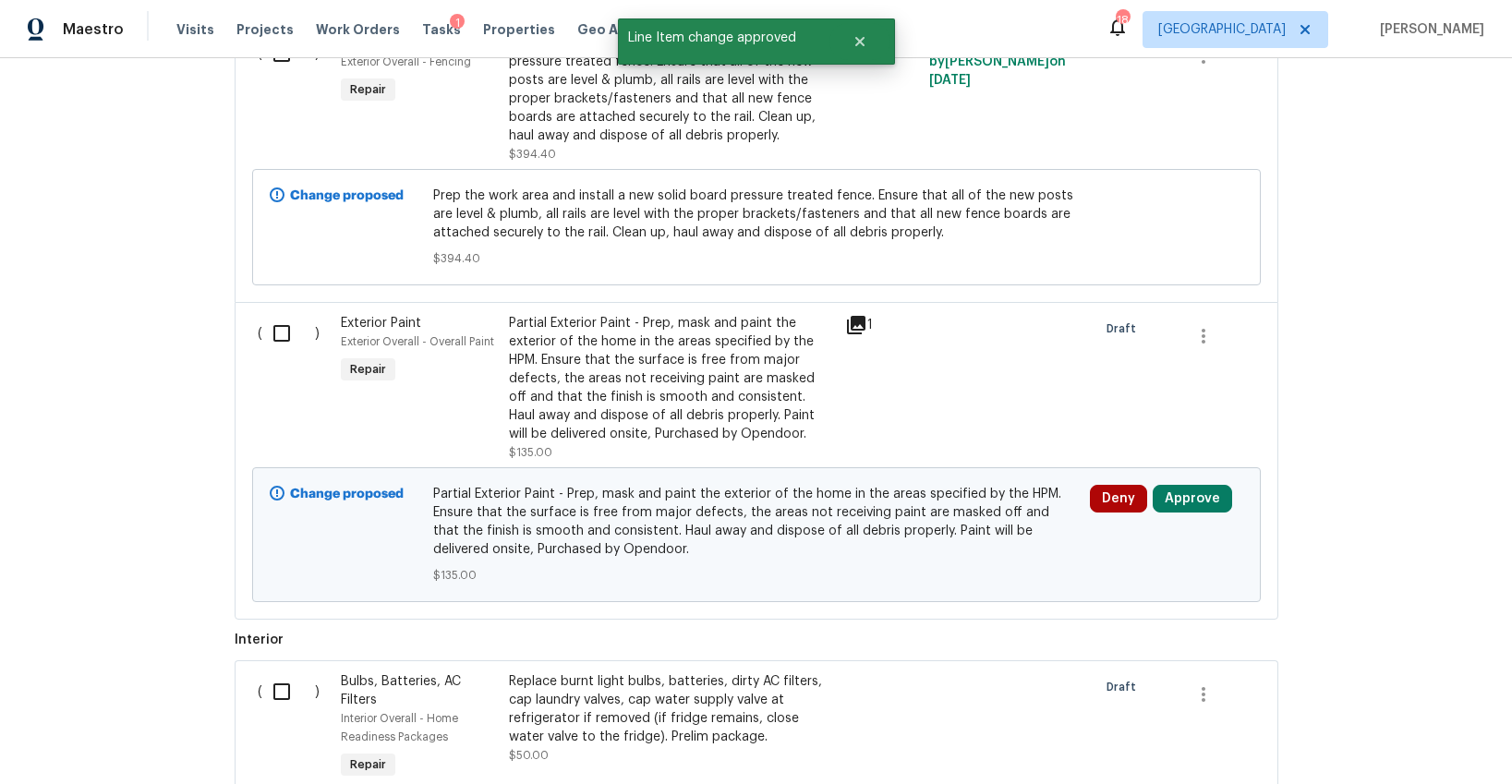
scroll to position [2555, 0]
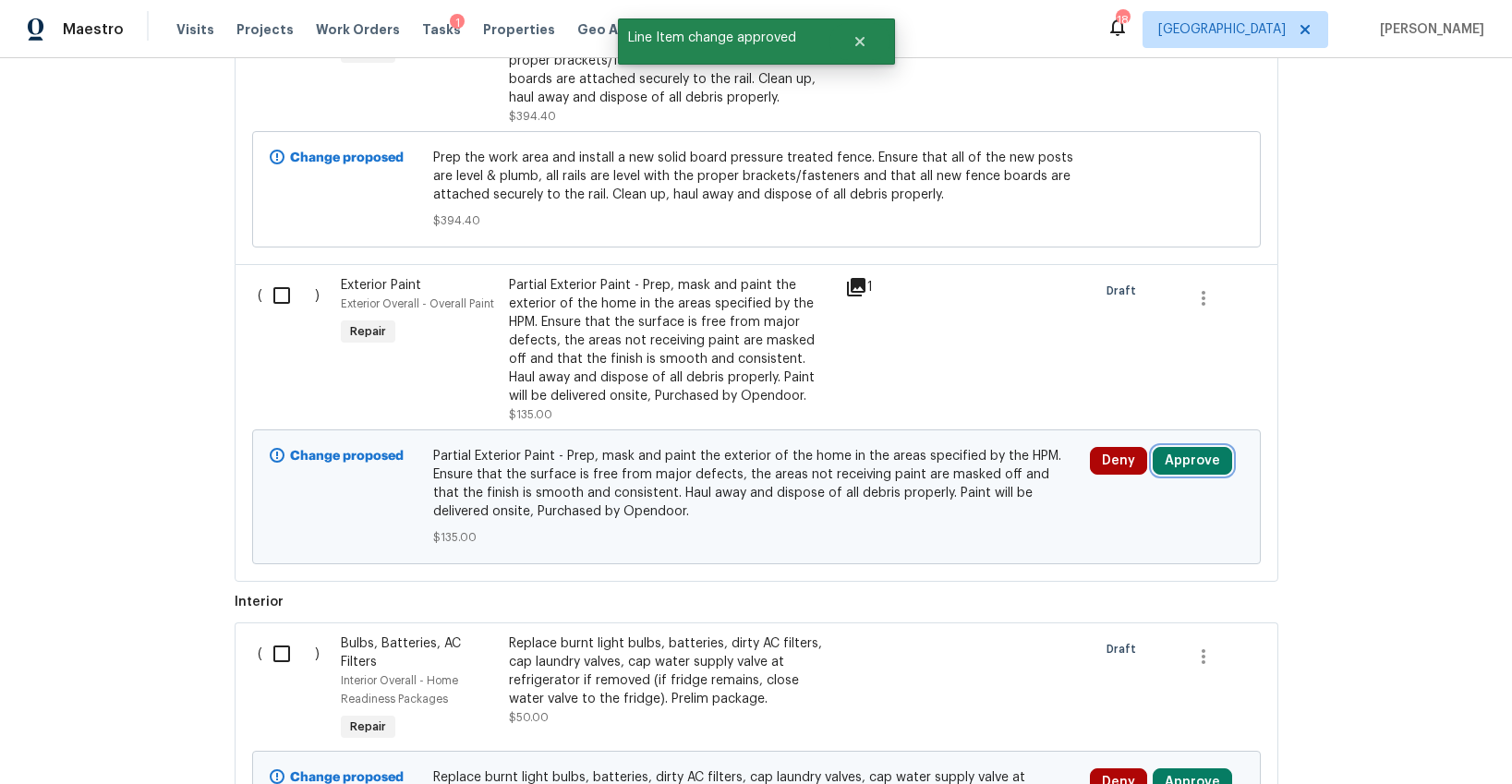
click at [1171, 467] on button "Approve" at bounding box center [1192, 460] width 80 height 27
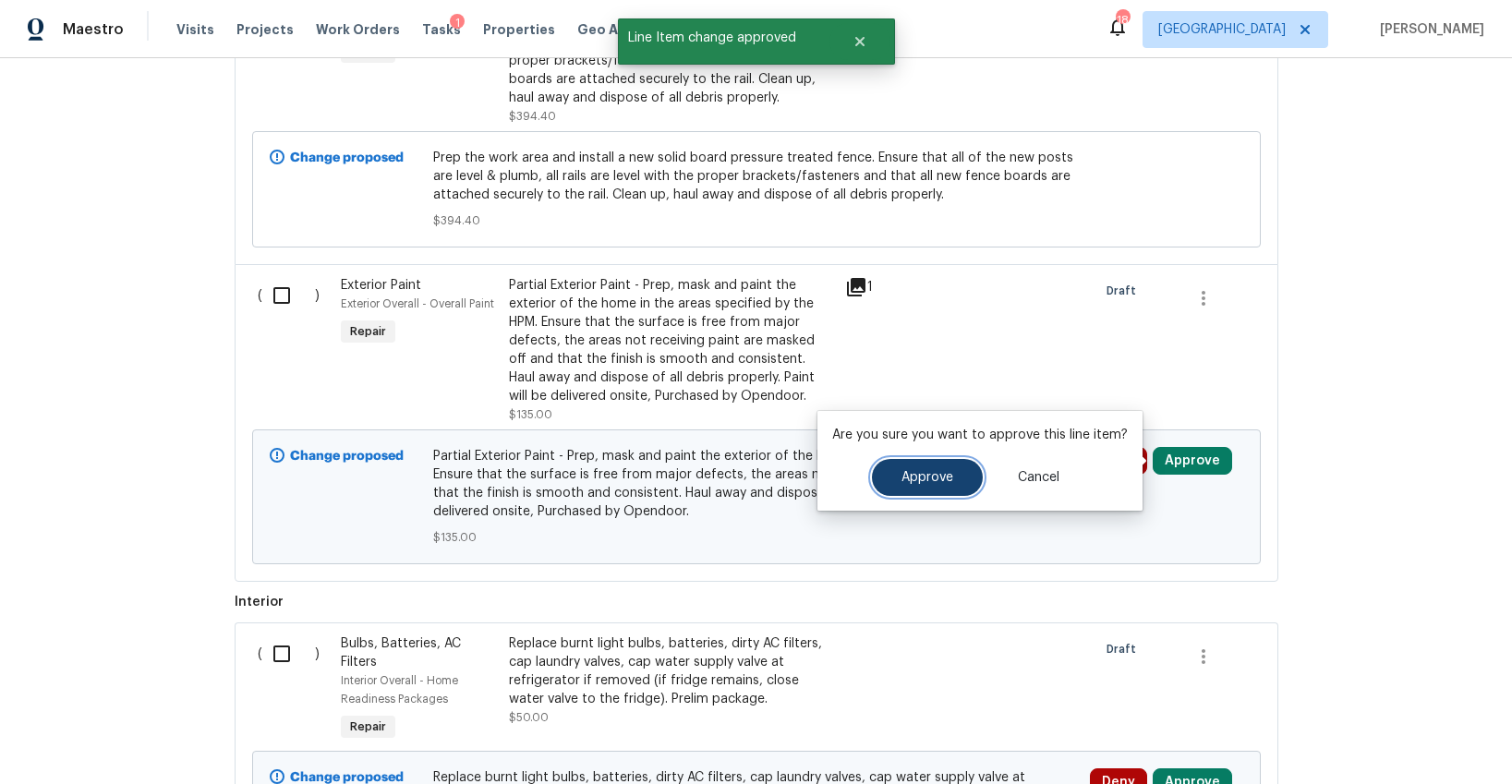
click at [932, 480] on span "Approve" at bounding box center [927, 478] width 52 height 14
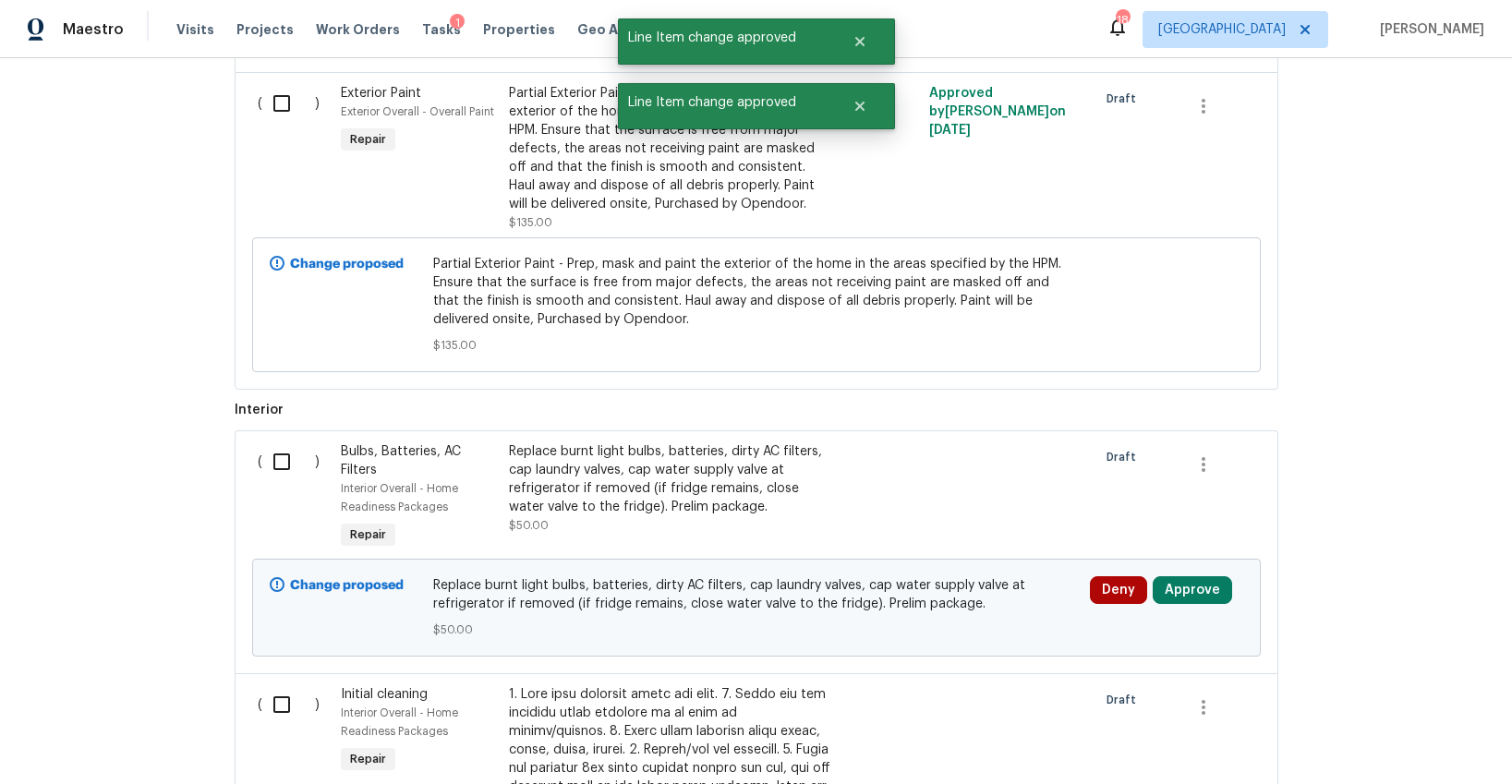
scroll to position [2803, 0]
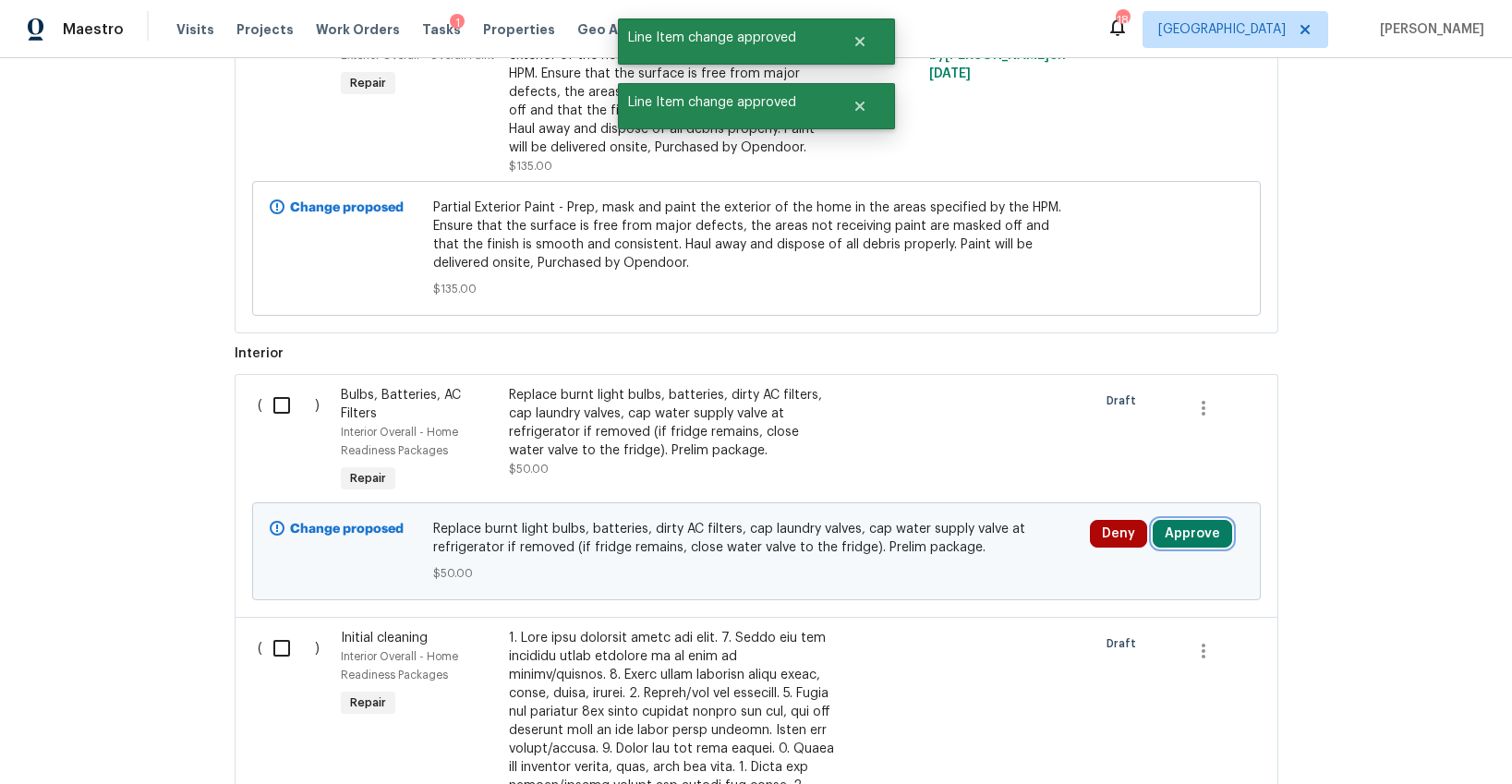
click at [1171, 532] on button "Approve" at bounding box center [1192, 533] width 80 height 27
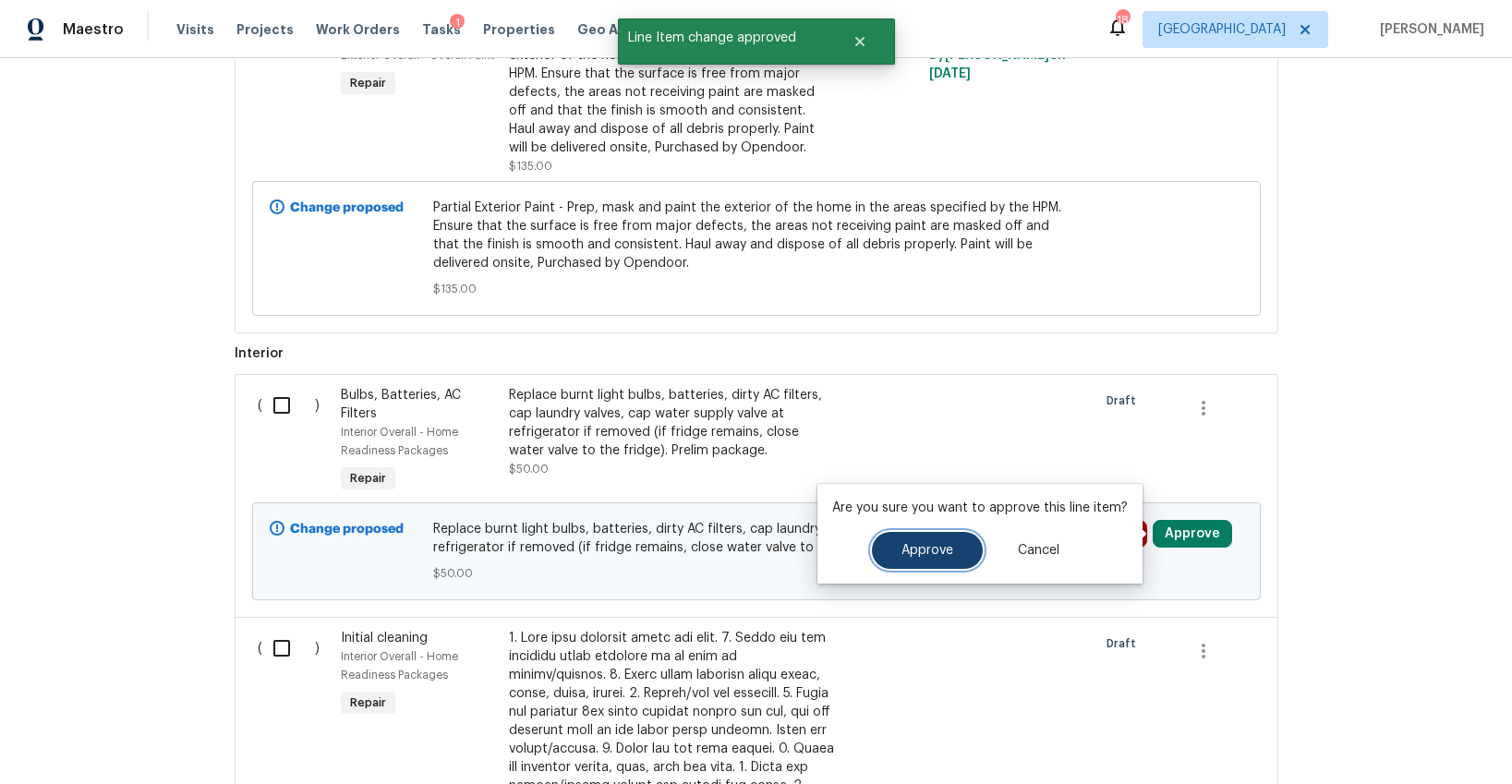
click at [935, 541] on button "Approve" at bounding box center [927, 550] width 111 height 37
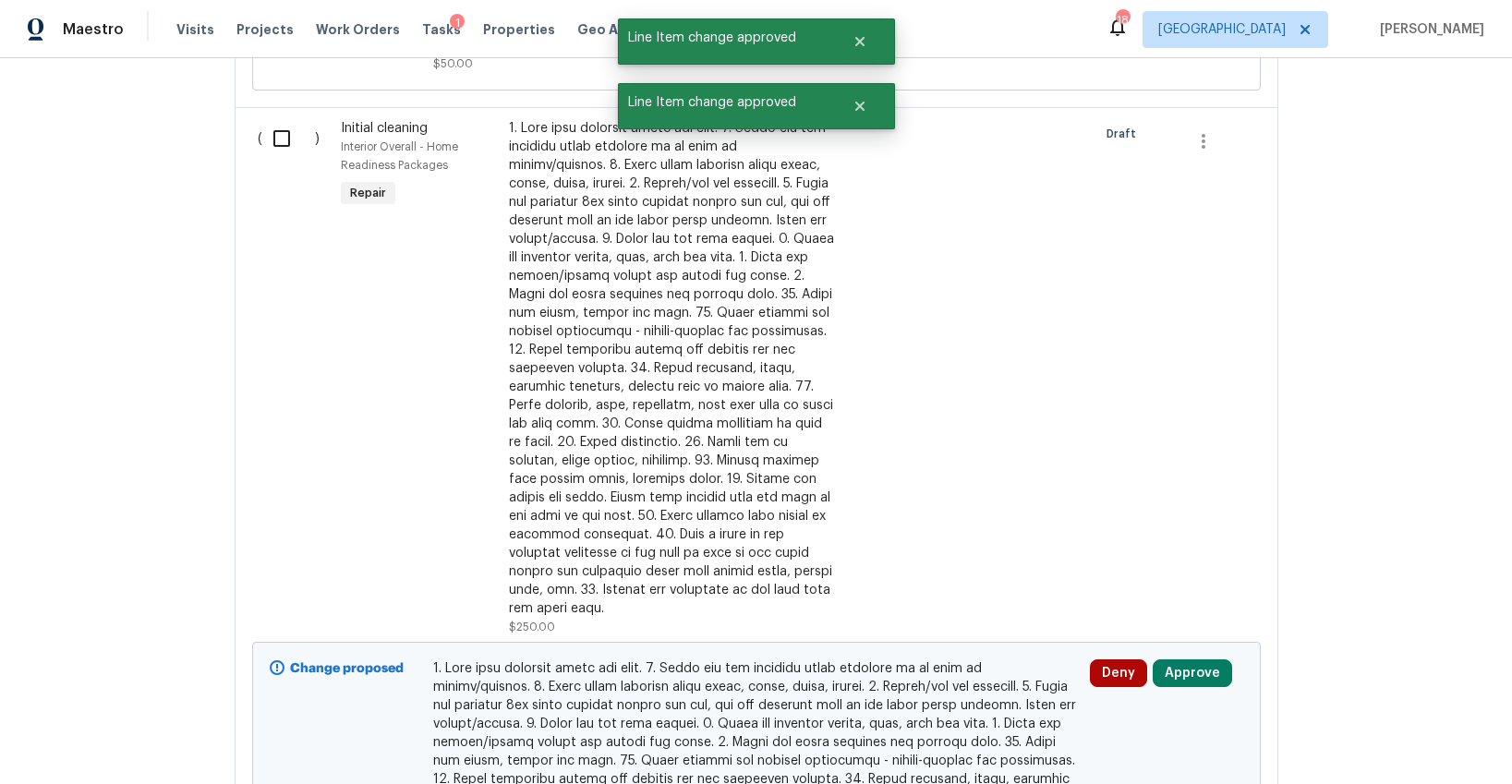
scroll to position [3341, 0]
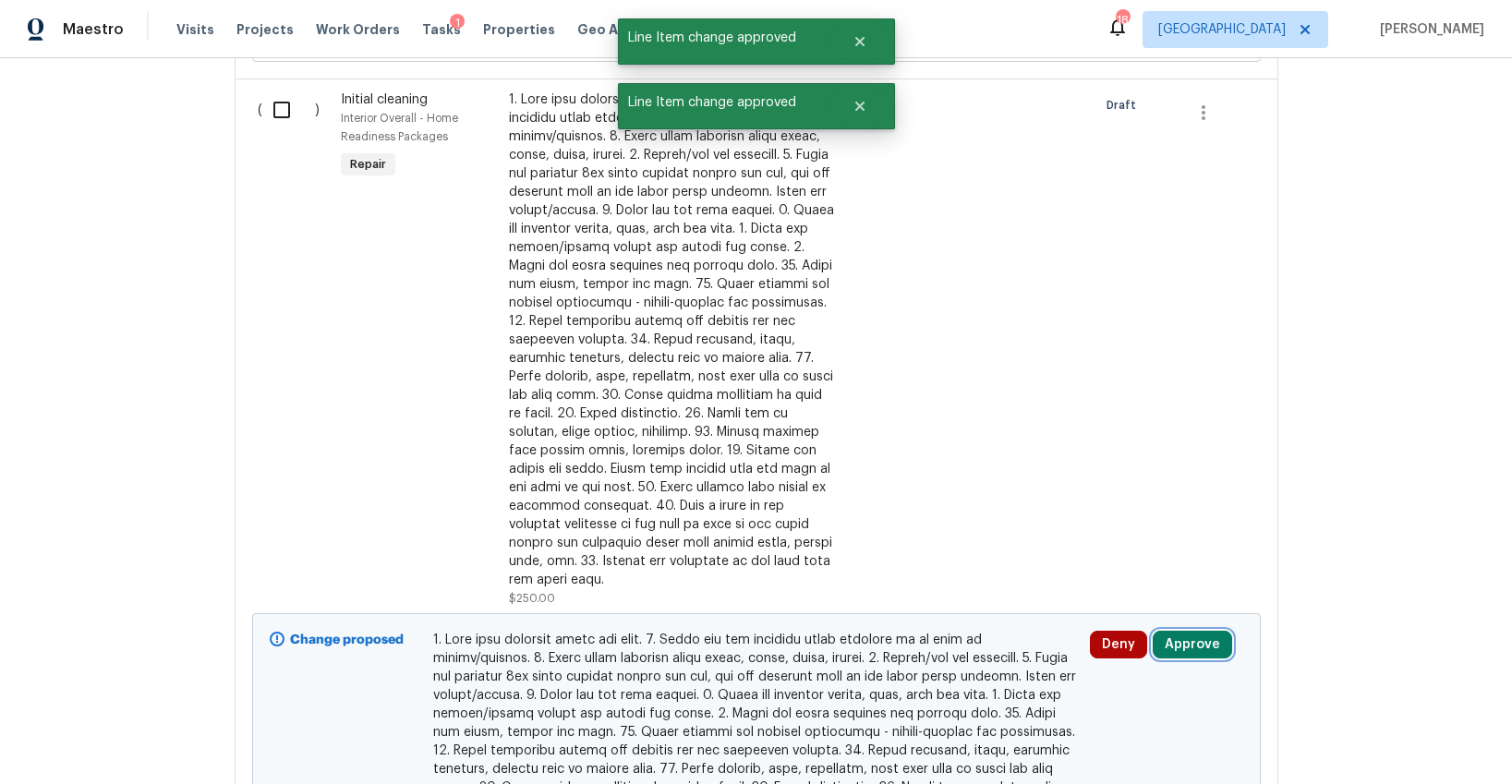
click at [1177, 630] on button "Approve" at bounding box center [1192, 644] width 80 height 27
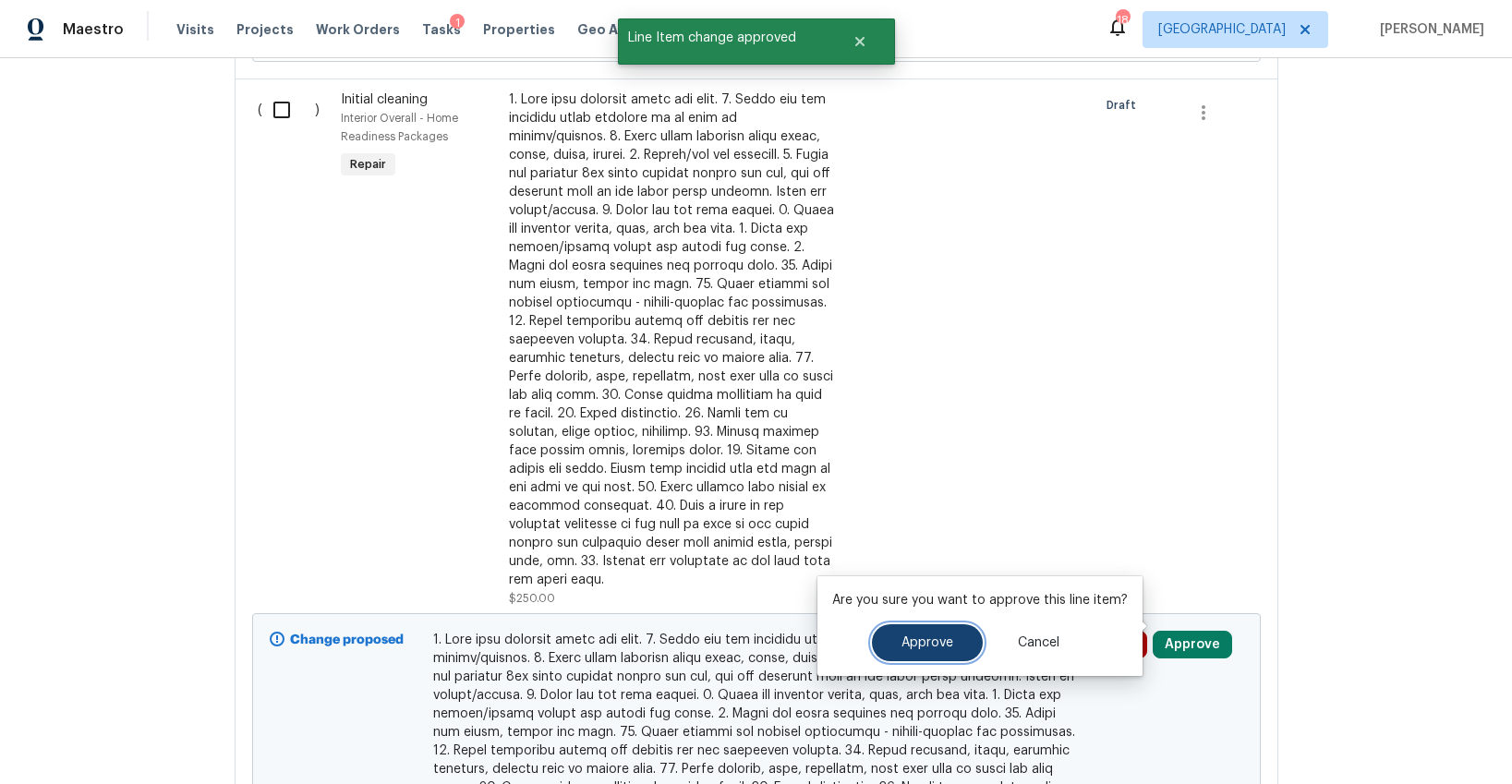
click at [940, 640] on span "Approve" at bounding box center [927, 643] width 52 height 14
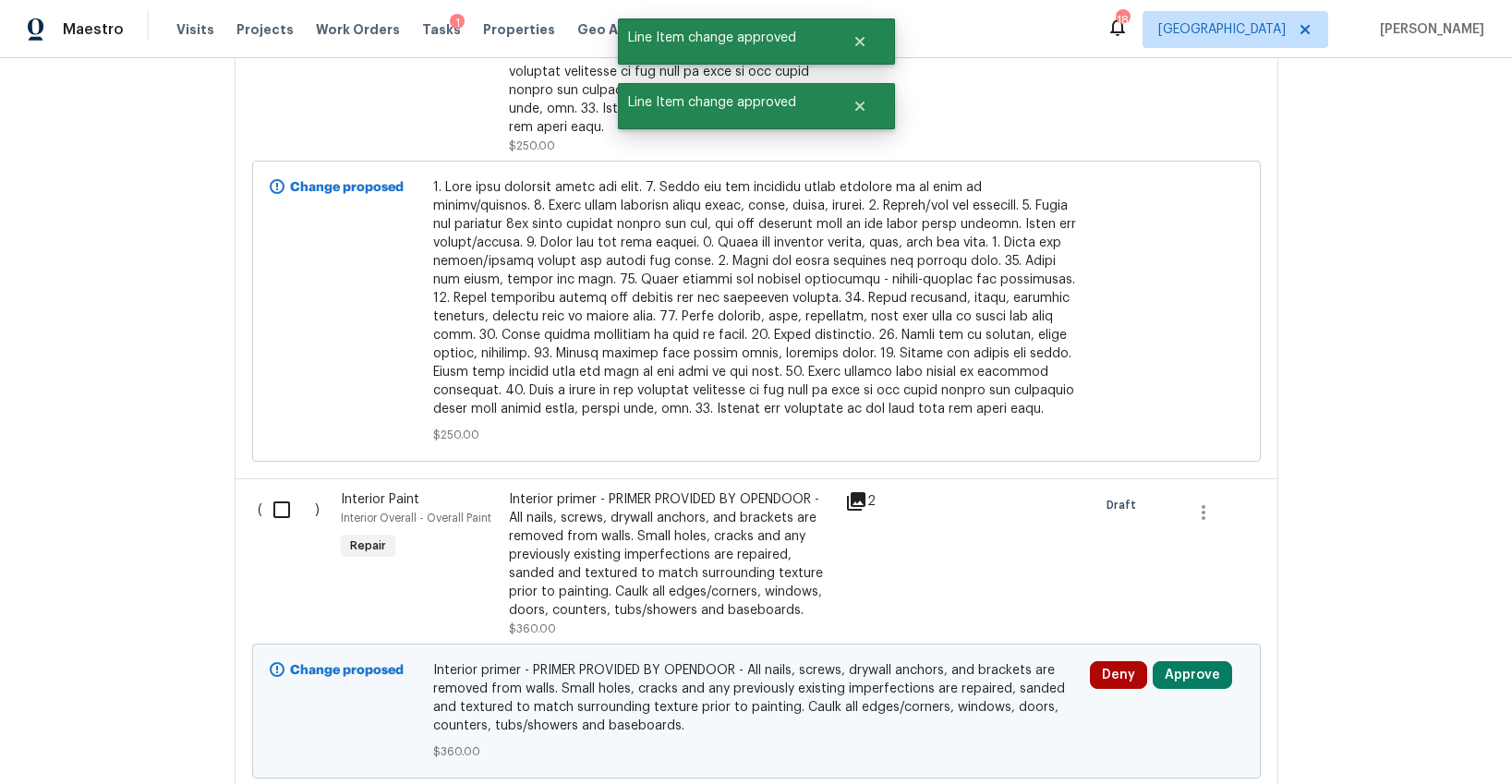
scroll to position [4293, 0]
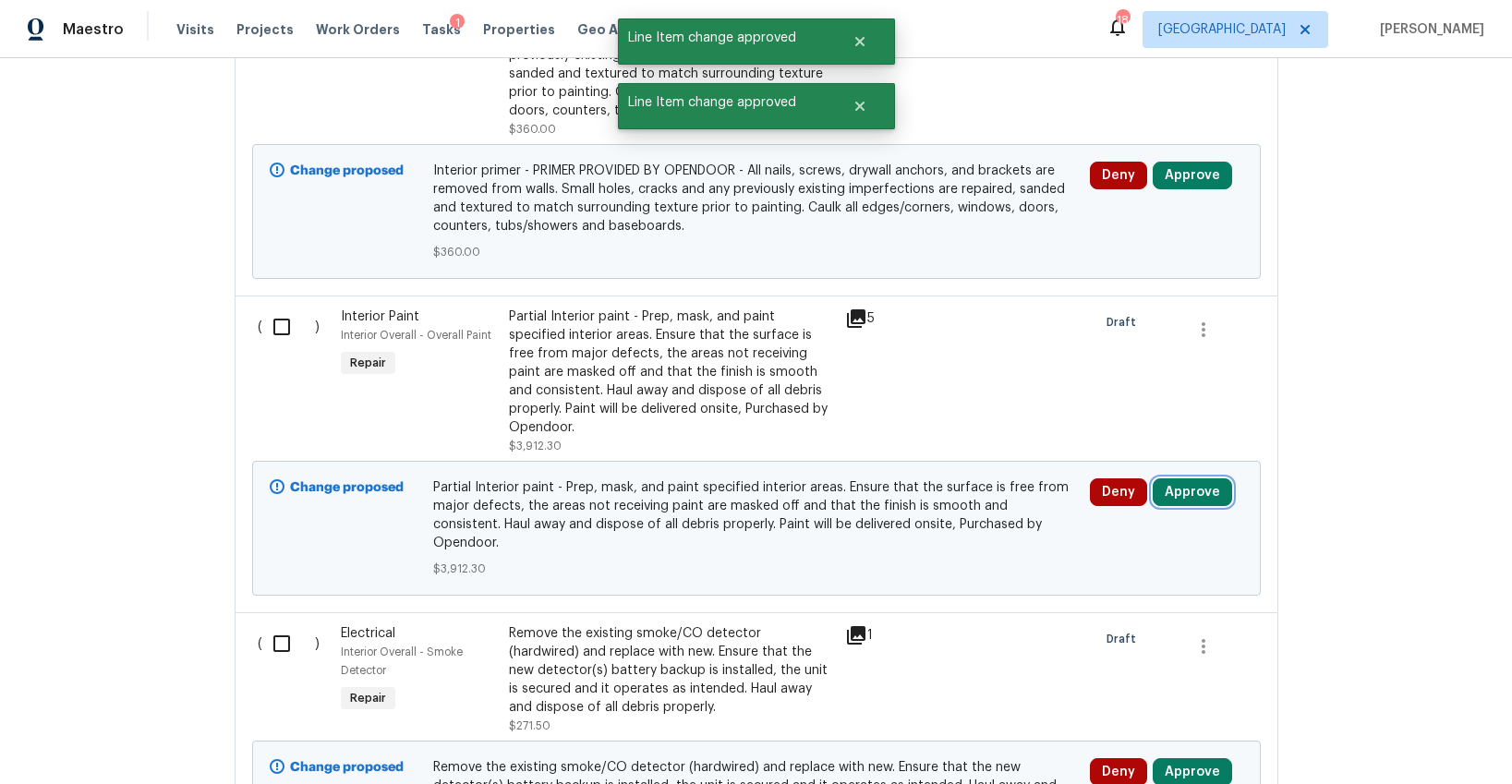
click at [1206, 478] on button "Approve" at bounding box center [1192, 491] width 80 height 27
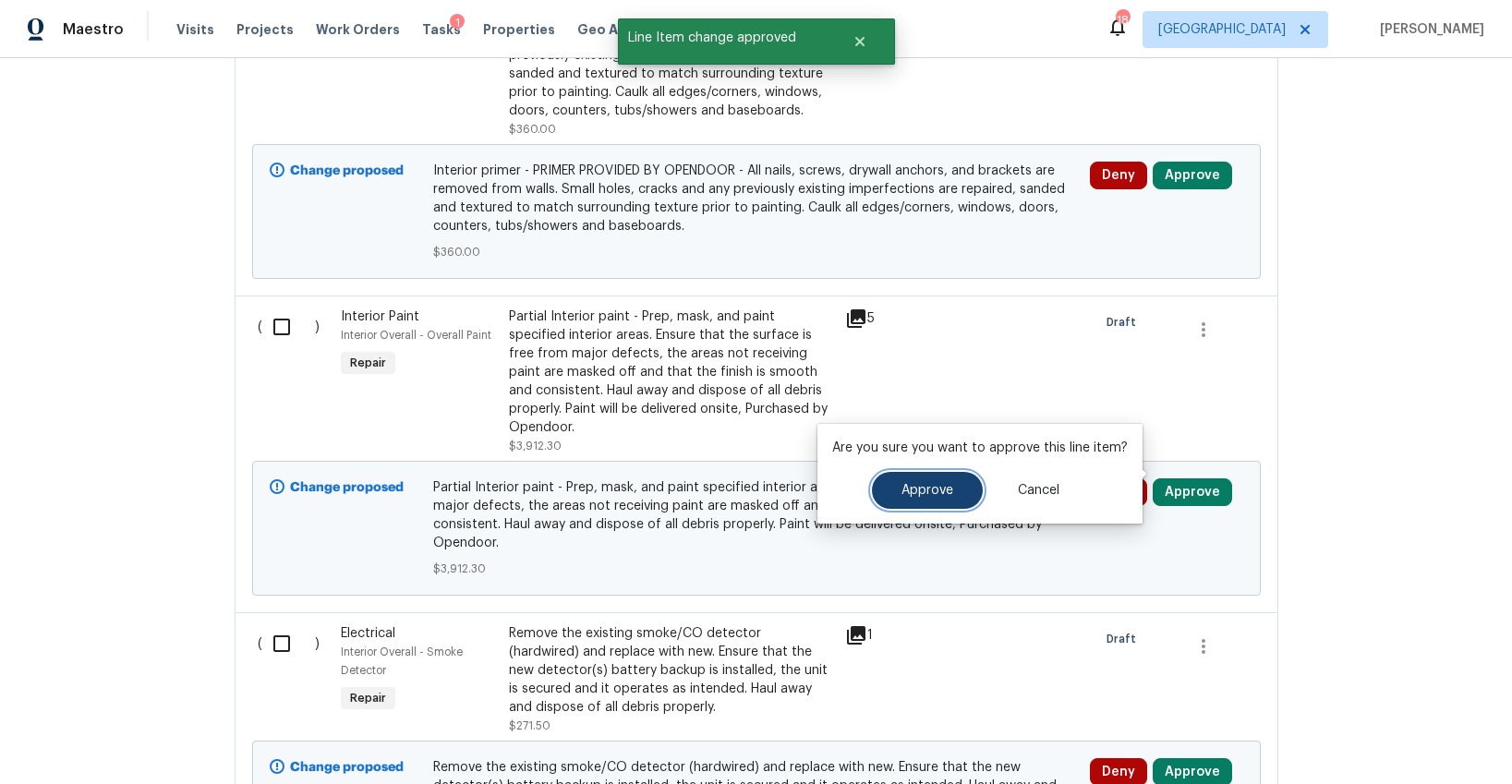
click at [938, 486] on span "Approve" at bounding box center [927, 490] width 52 height 14
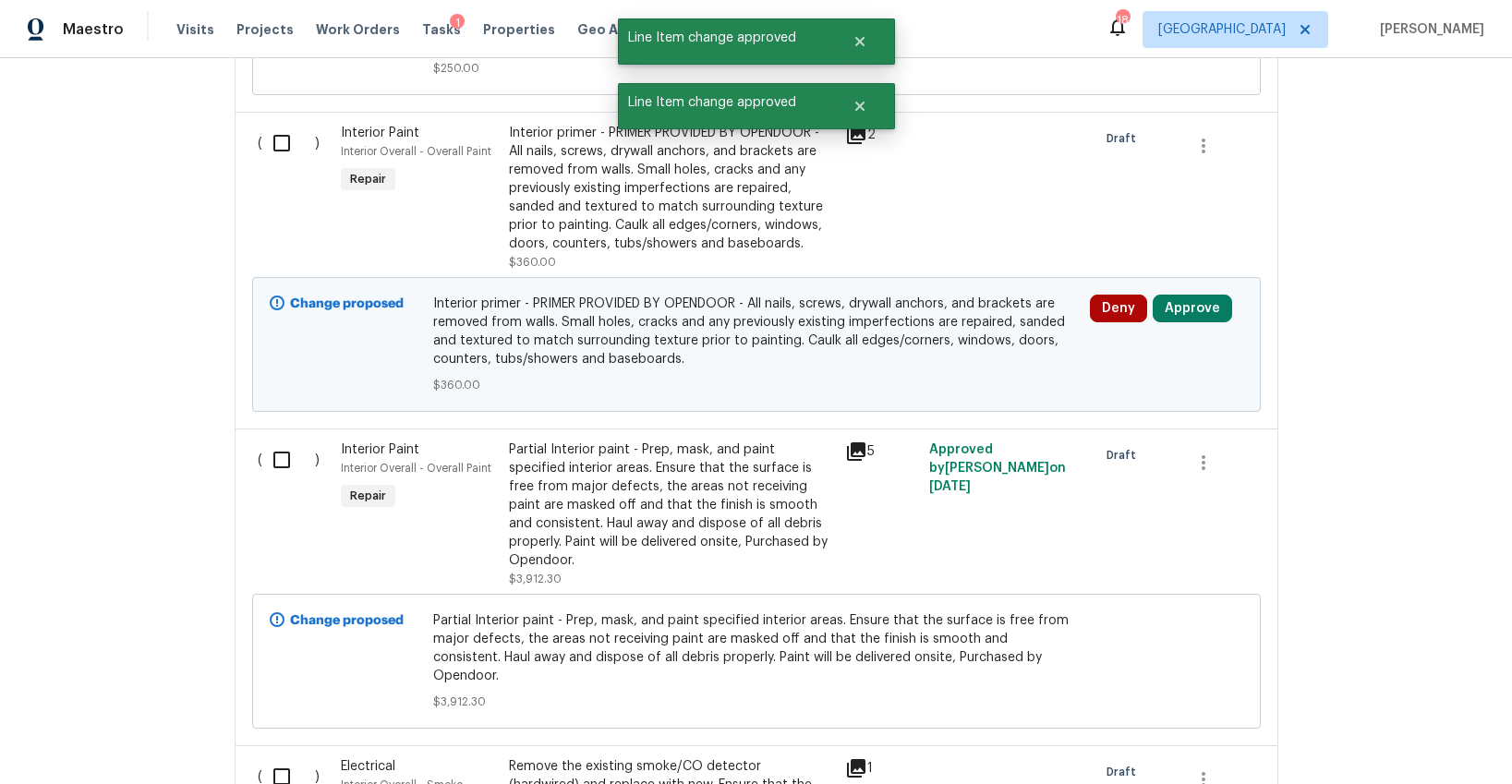
scroll to position [4069, 0]
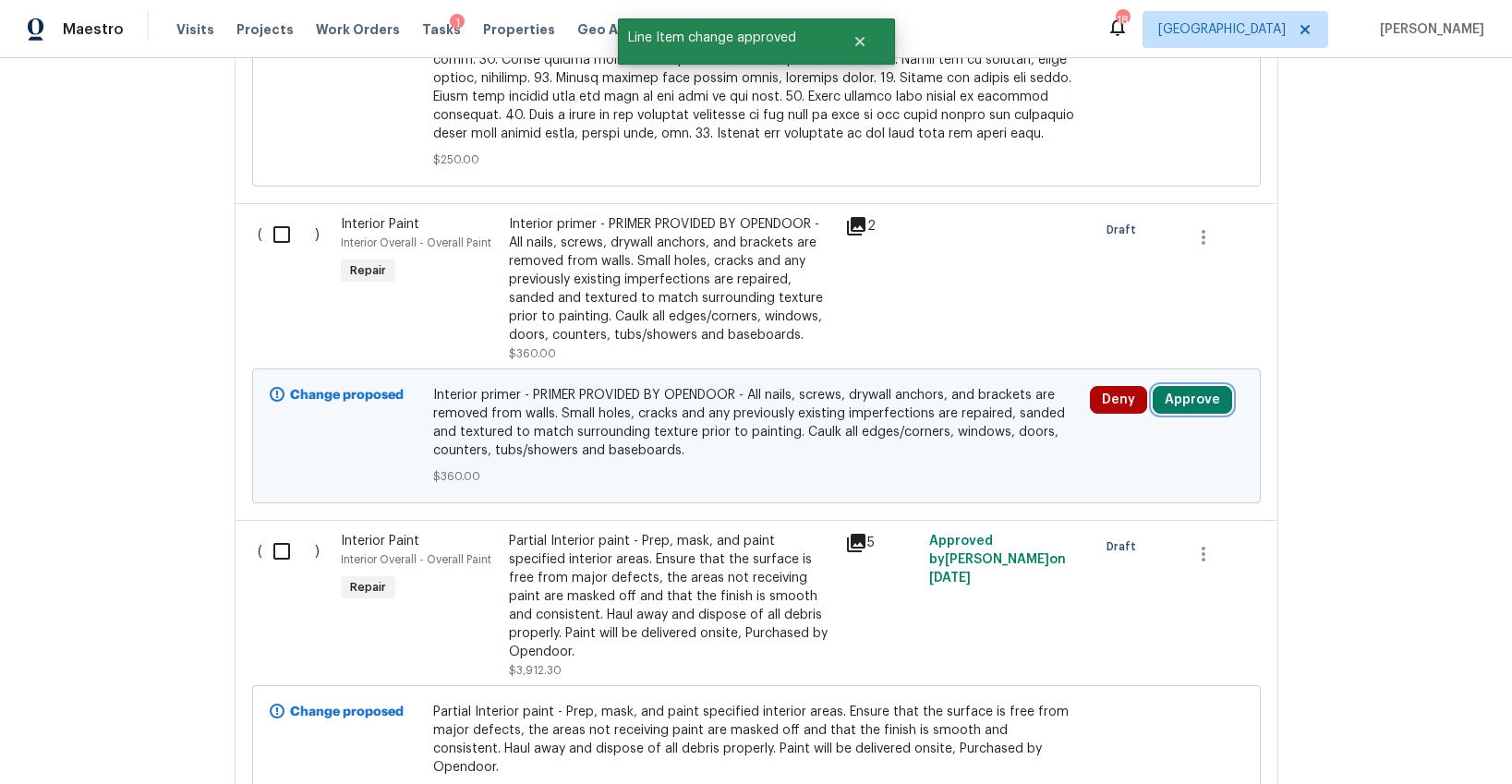
click at [1181, 389] on button "Approve" at bounding box center [1192, 399] width 80 height 27
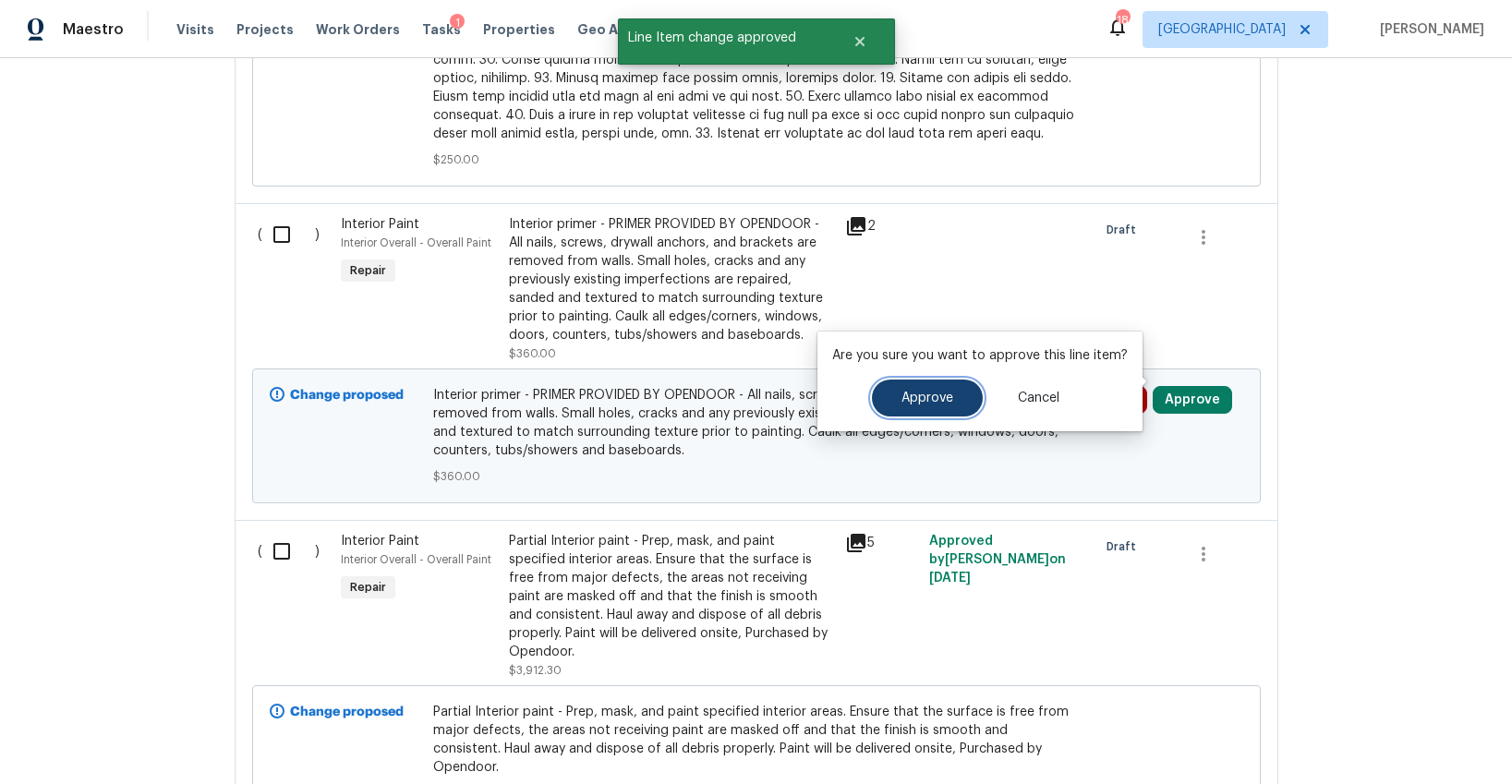
click at [939, 409] on button "Approve" at bounding box center [927, 397] width 111 height 37
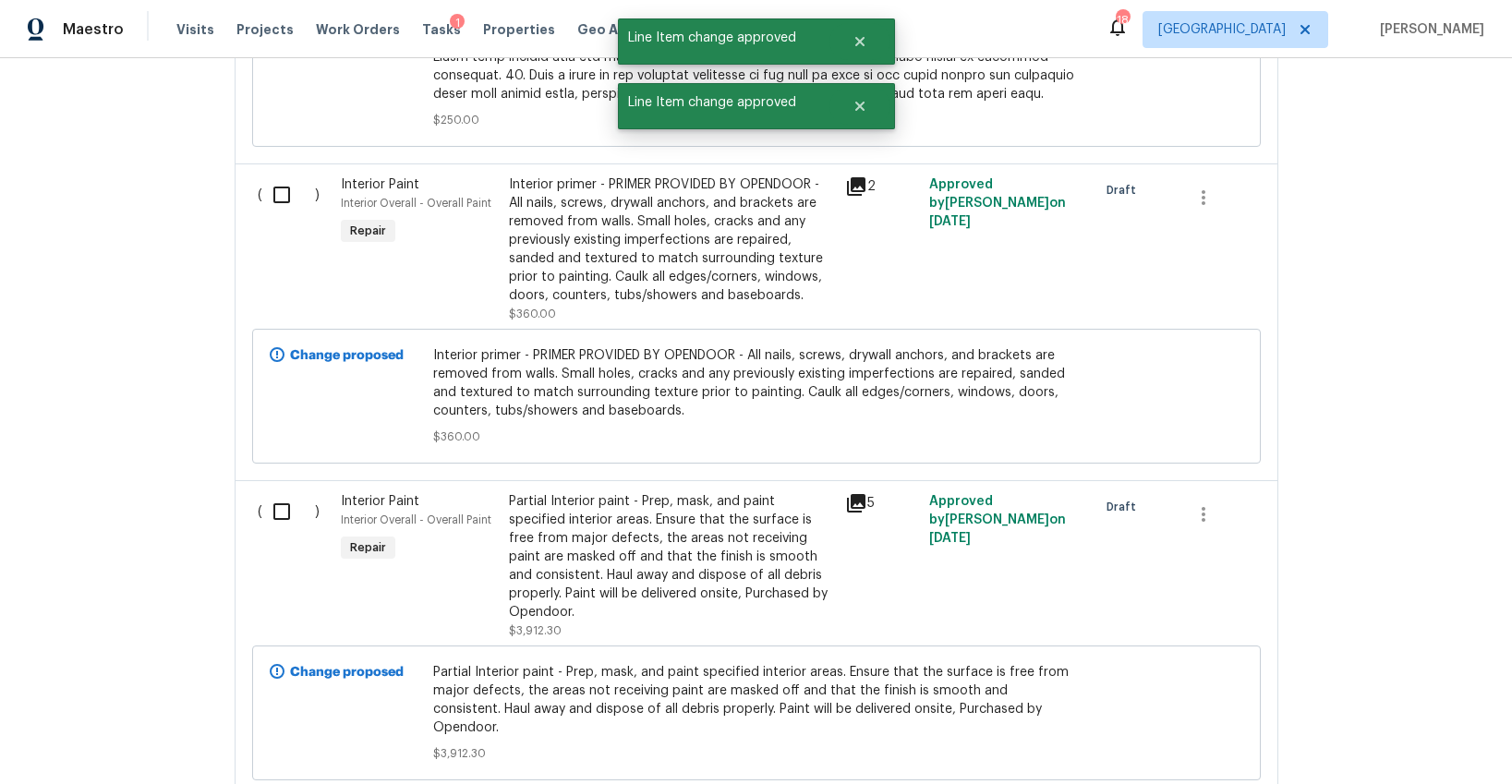
scroll to position [4472, 0]
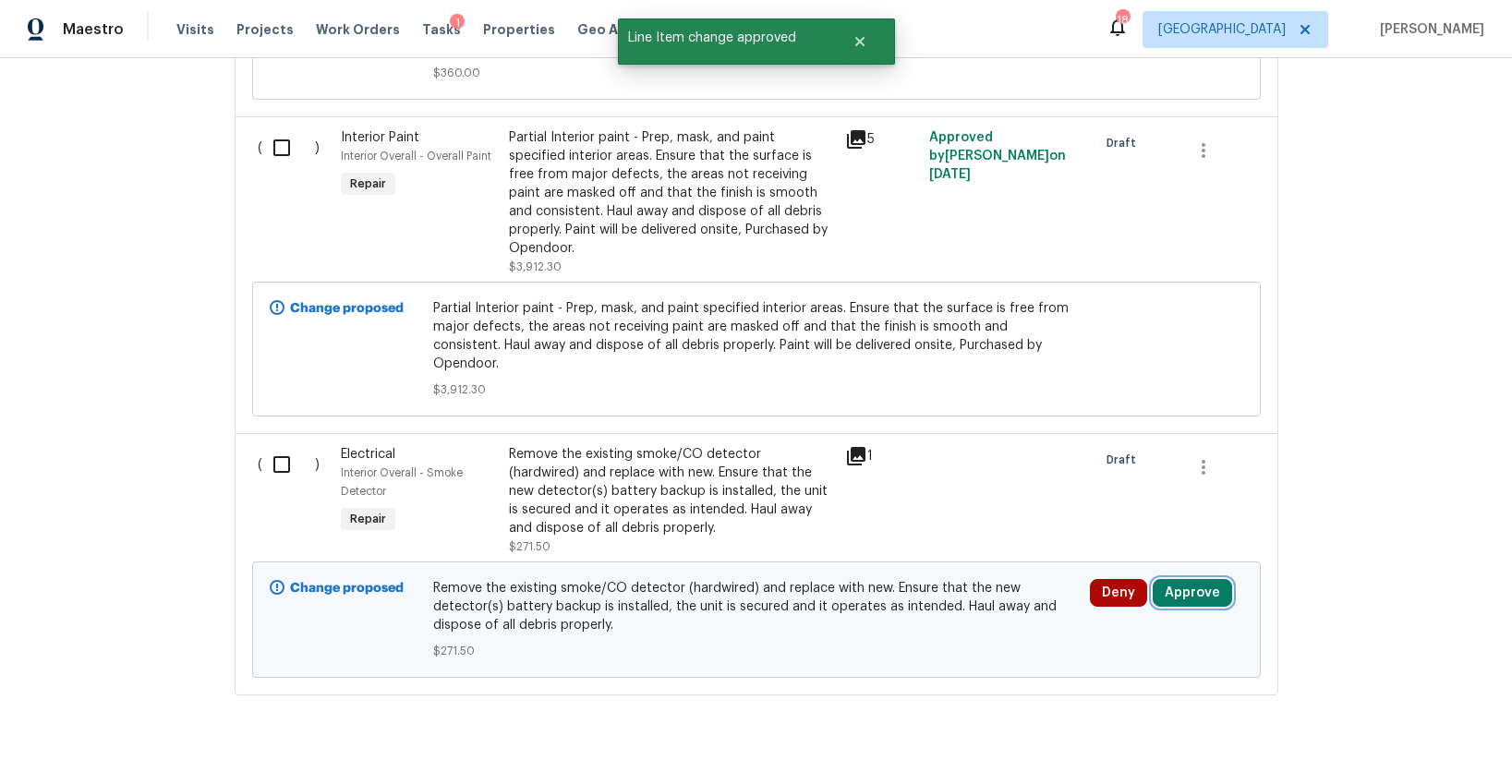
click at [1210, 579] on button "Approve" at bounding box center [1192, 593] width 80 height 27
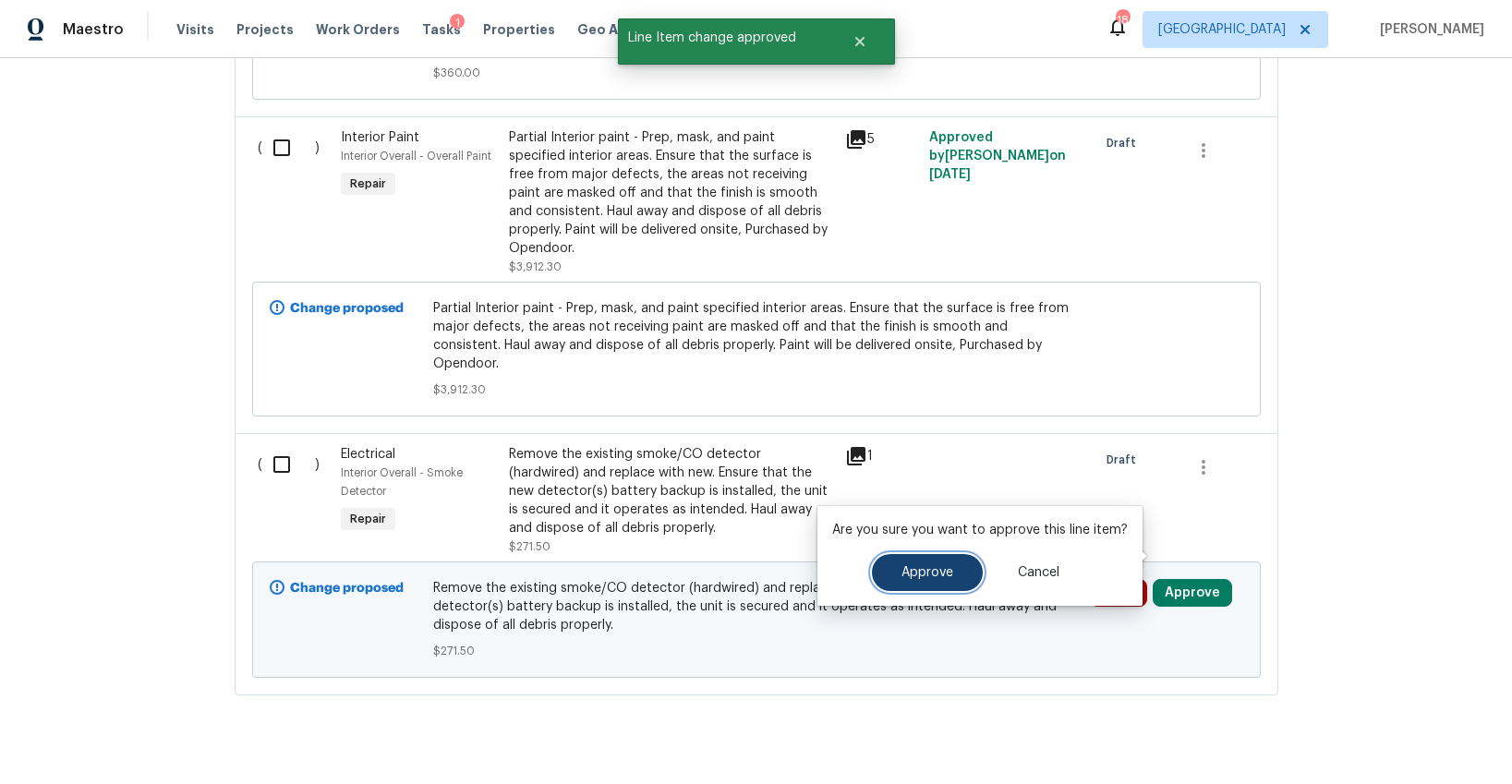
click at [941, 577] on span "Approve" at bounding box center [927, 573] width 52 height 14
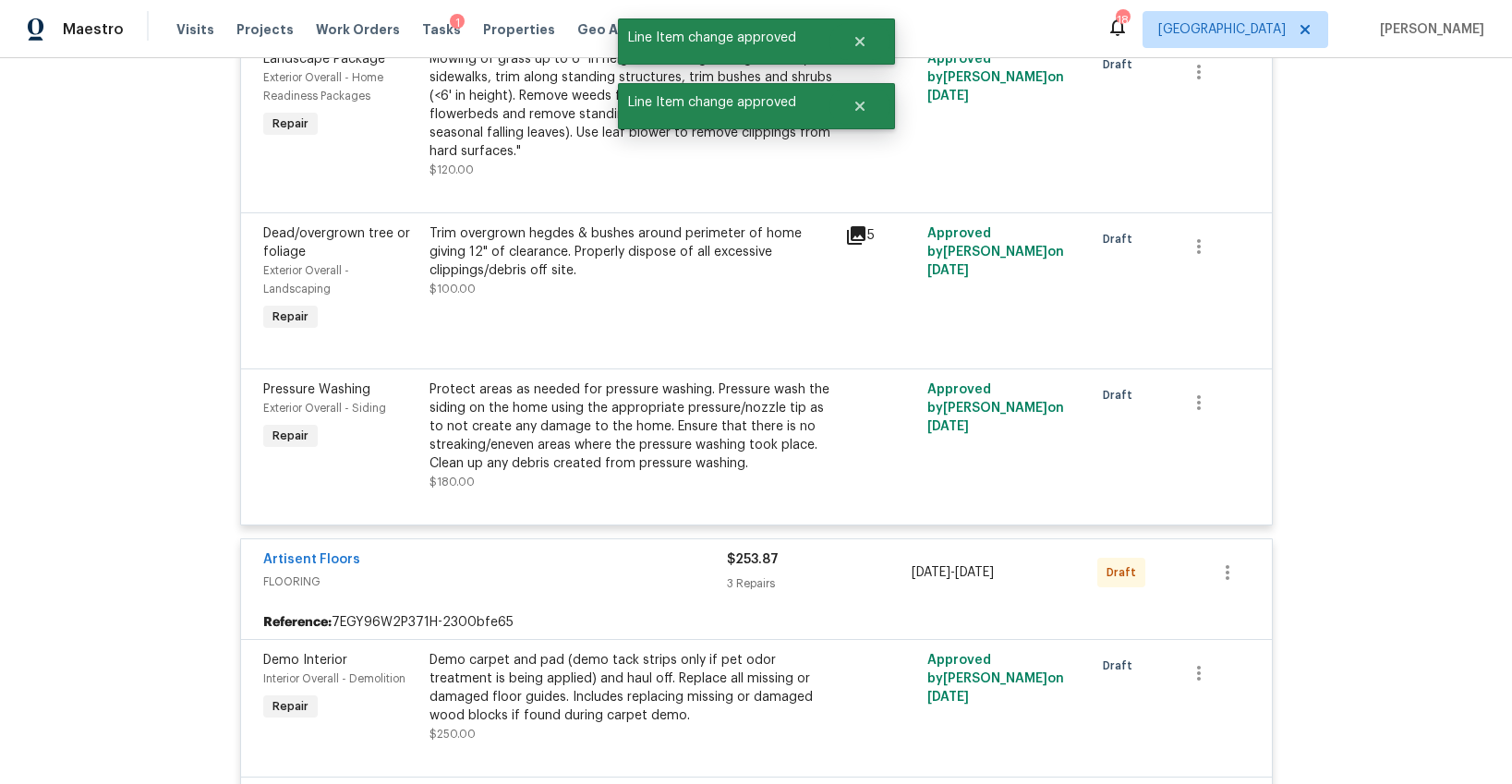
scroll to position [0, 0]
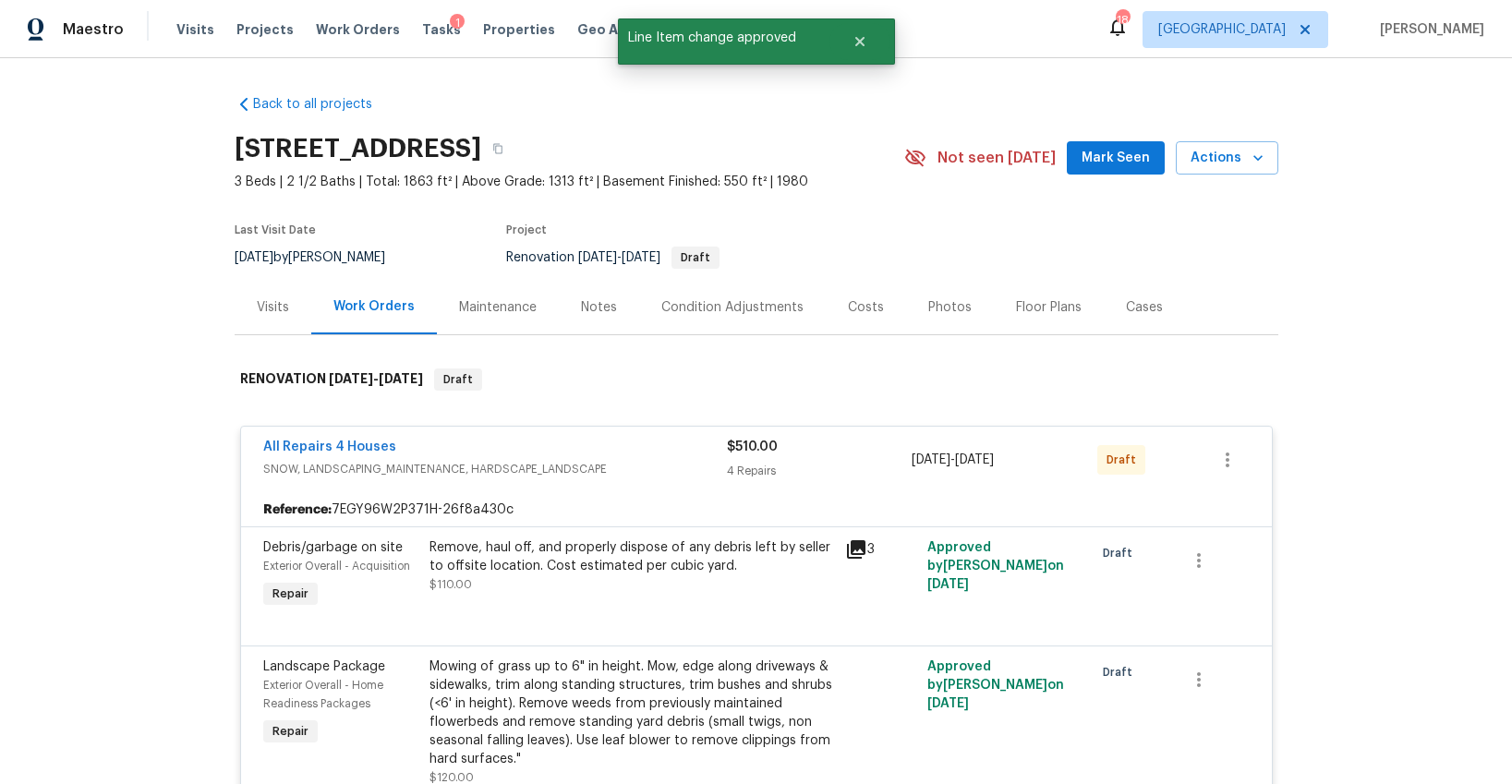
click at [450, 29] on div "1" at bounding box center [457, 23] width 15 height 18
